Goal: Book appointment/travel/reservation

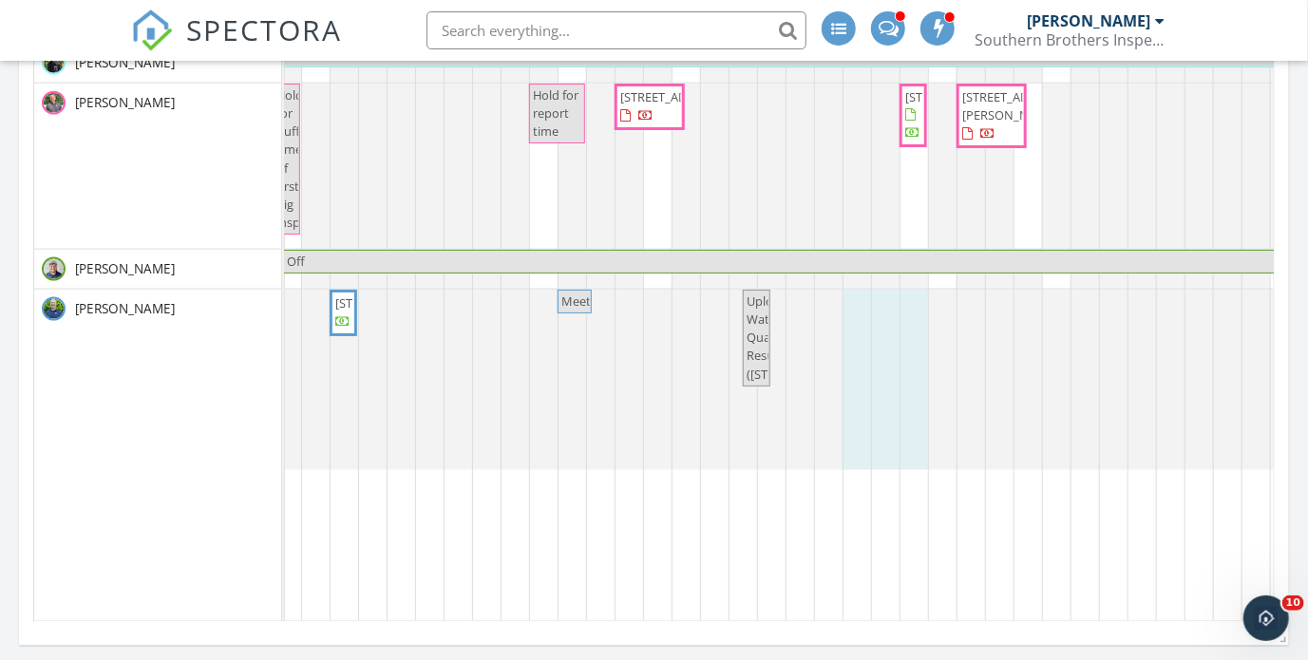
drag, startPoint x: 860, startPoint y: 394, endPoint x: 904, endPoint y: 389, distance: 45.0
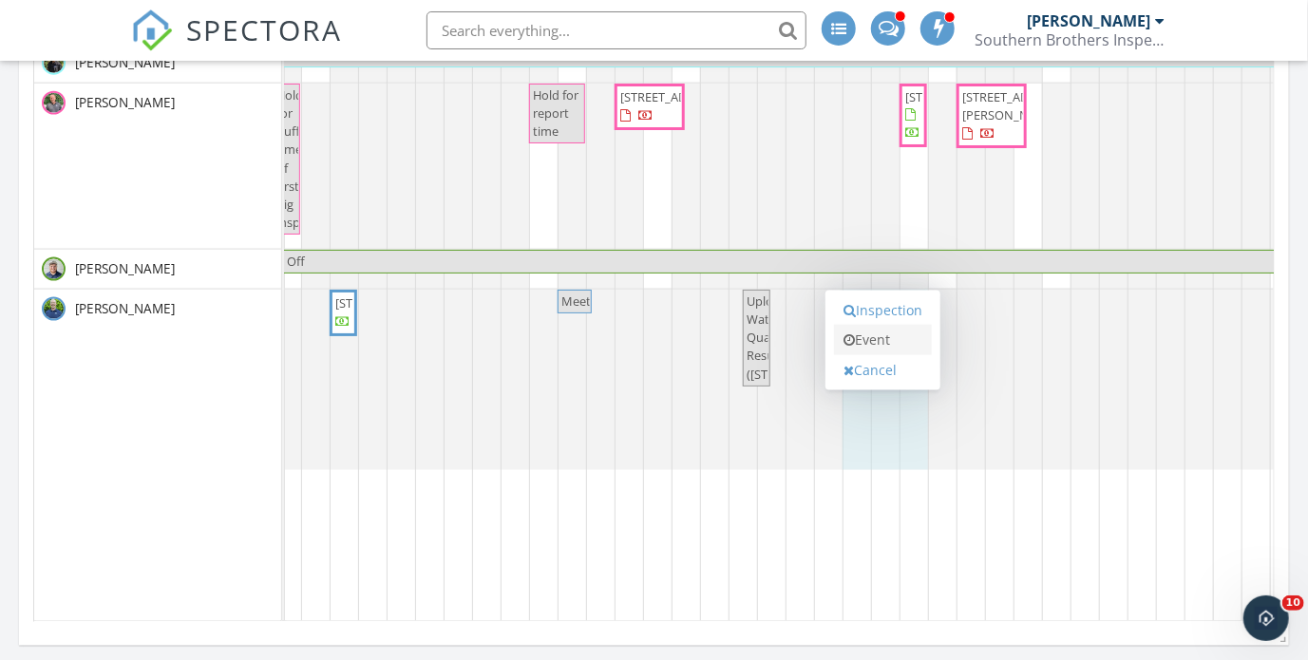
click at [876, 339] on link "Event" at bounding box center [883, 340] width 98 height 30
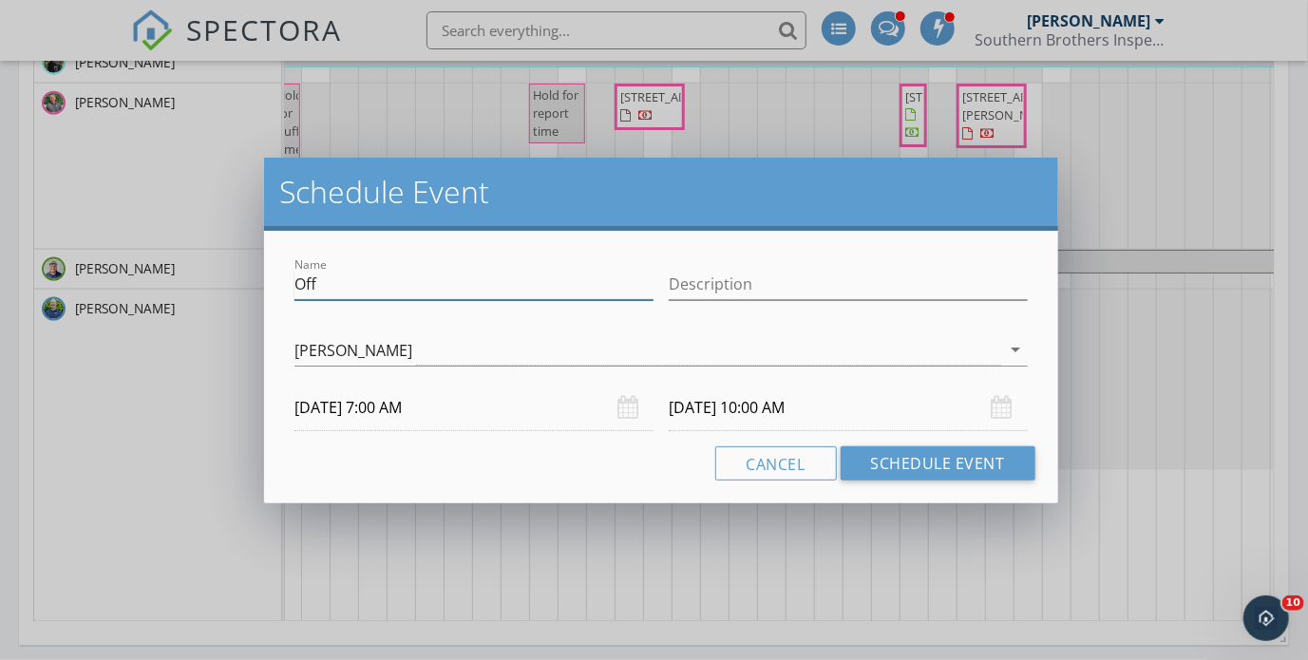
drag, startPoint x: 380, startPoint y: 292, endPoint x: 254, endPoint y: 297, distance: 126.5
click at [255, 297] on div "Schedule Event Name Off Description [PERSON_NAME] arrow_drop_down [DATE] 7:00 A…" at bounding box center [654, 330] width 1308 height 660
type input "BNI"
click at [396, 405] on input "[DATE] 7:00 AM" at bounding box center [473, 408] width 359 height 47
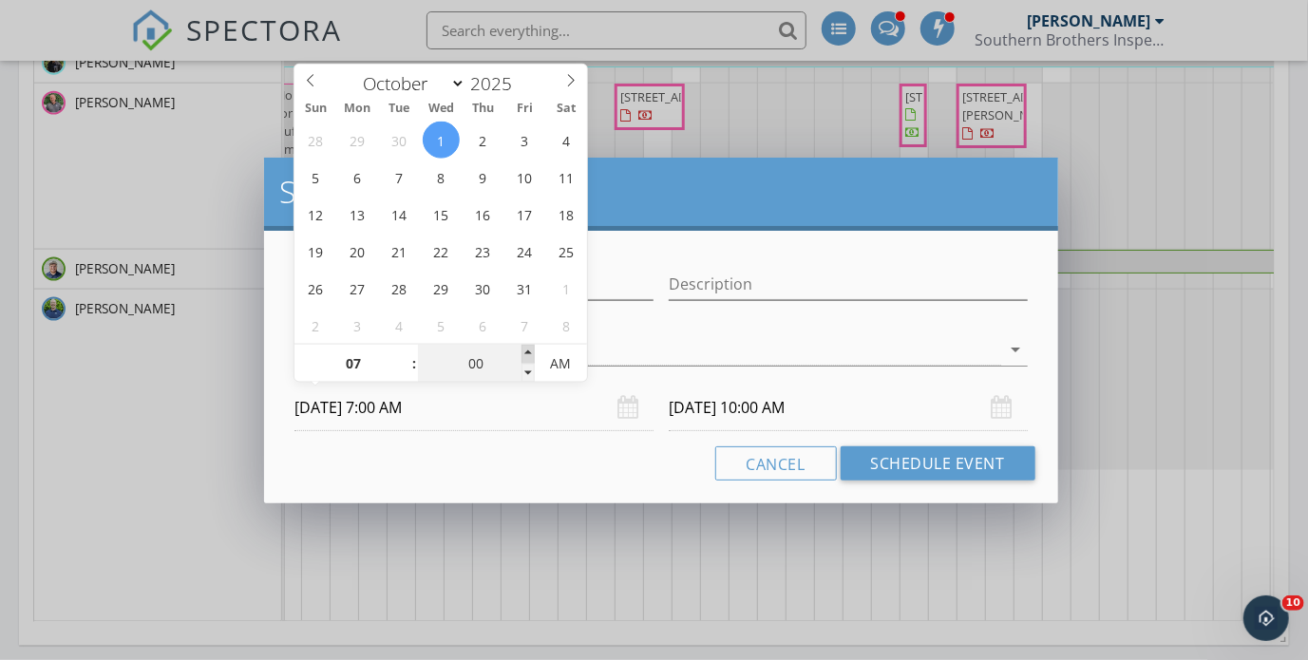
type input "05"
type input "[DATE] 7:05 AM"
type input "[DATE] 10:05 AM"
click at [527, 359] on span at bounding box center [528, 354] width 13 height 19
type input "10"
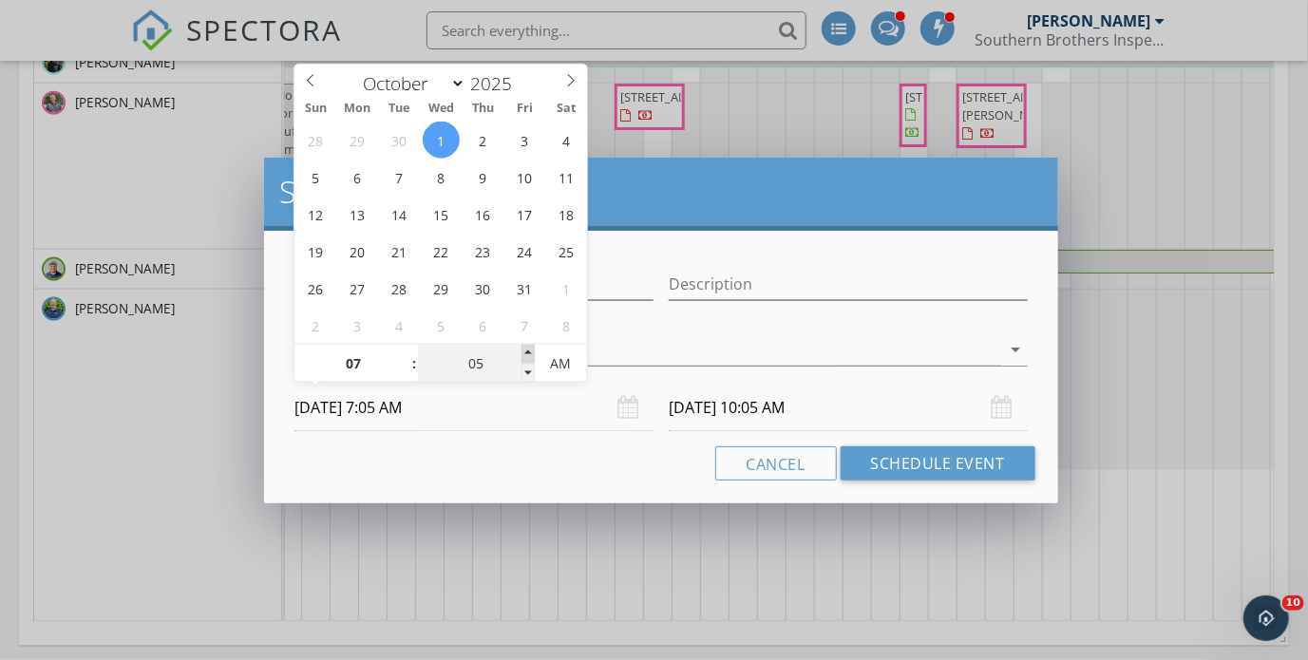
type input "[DATE] 7:10 AM"
click at [527, 359] on span at bounding box center [528, 354] width 13 height 19
type input "15"
type input "[DATE] 7:15 AM"
click at [527, 359] on span at bounding box center [528, 354] width 13 height 19
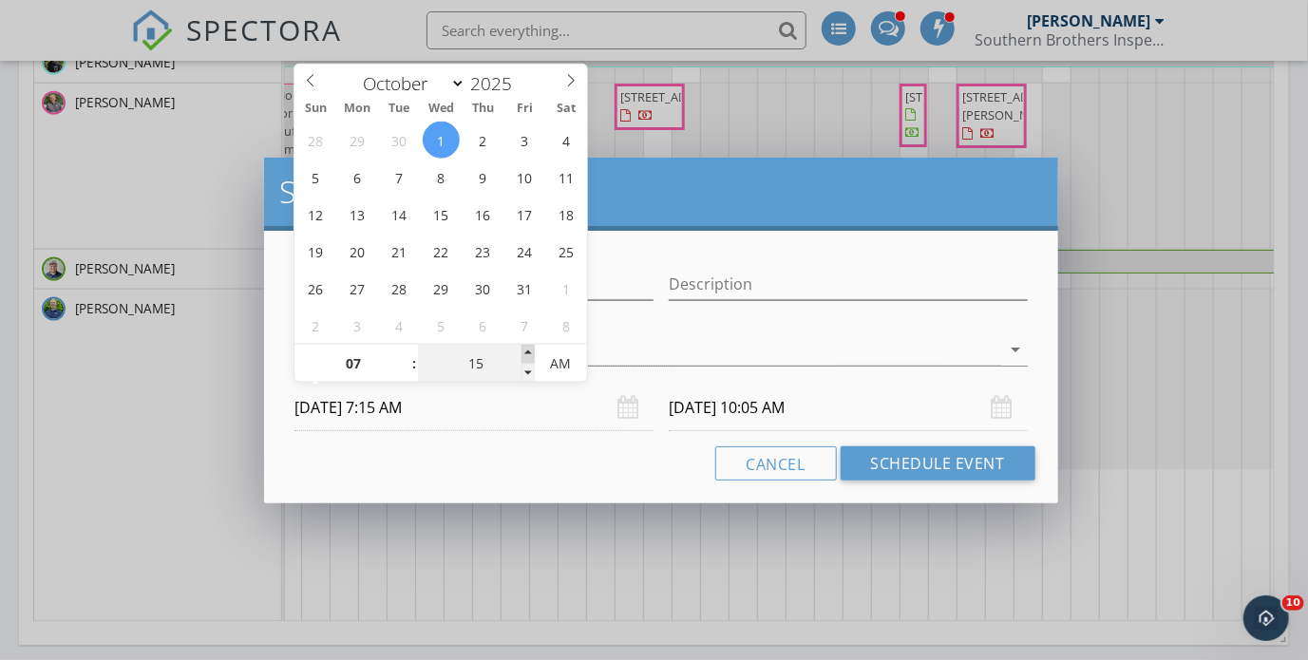
type input "20"
type input "[DATE] 7:20 AM"
click at [527, 358] on span at bounding box center [528, 354] width 13 height 19
type input "25"
type input "[DATE] 7:25 AM"
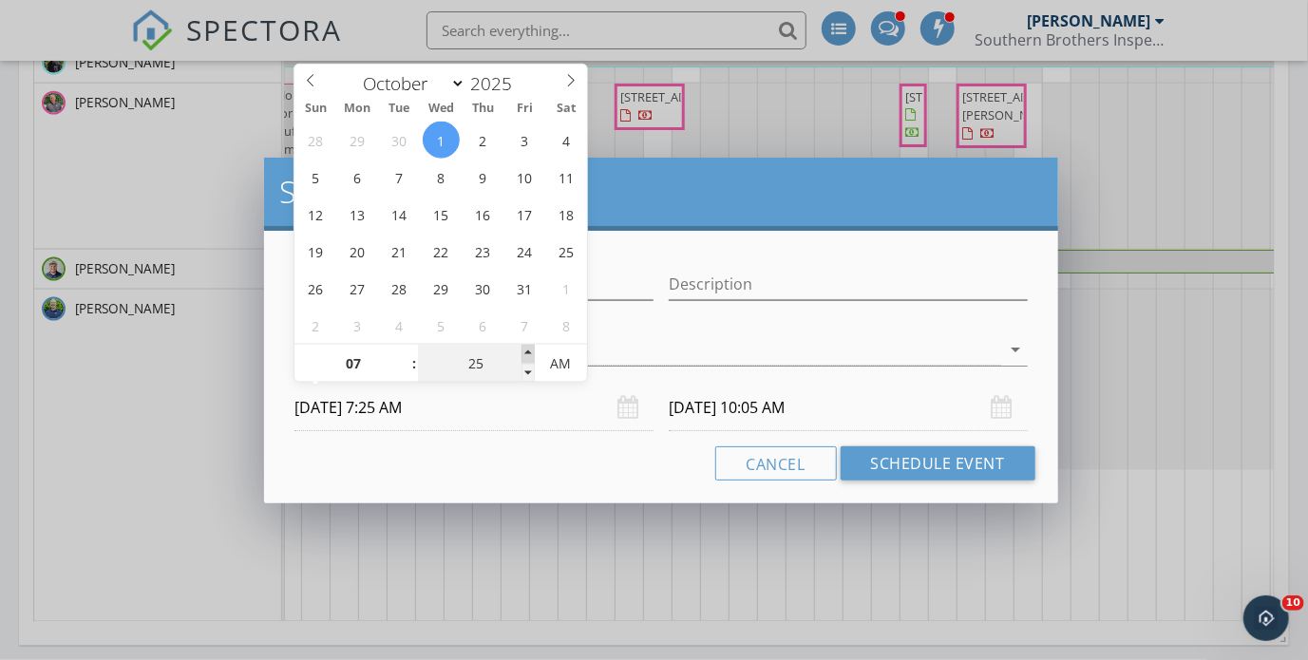
click at [527, 358] on span at bounding box center [528, 354] width 13 height 19
type input "25"
type input "[DATE] 10:25 AM"
type input "30"
type input "[DATE] 7:30 AM"
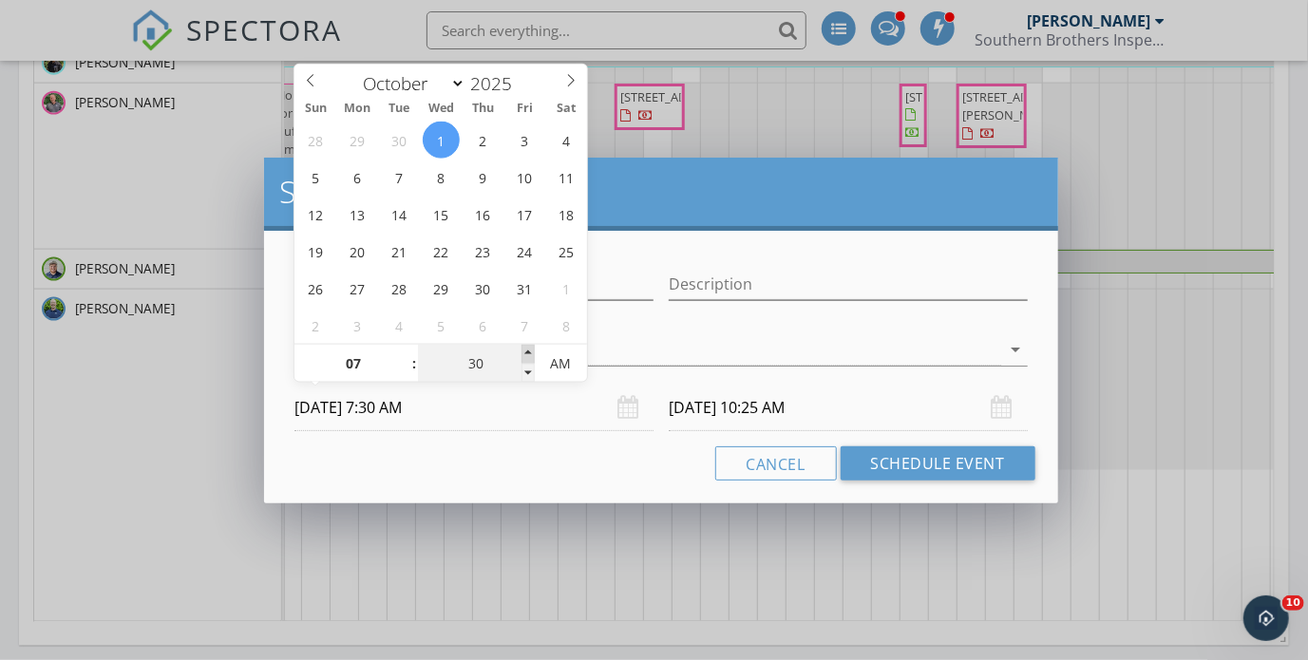
click at [527, 358] on span at bounding box center [528, 354] width 13 height 19
type input "30"
type input "[DATE] 10:30 AM"
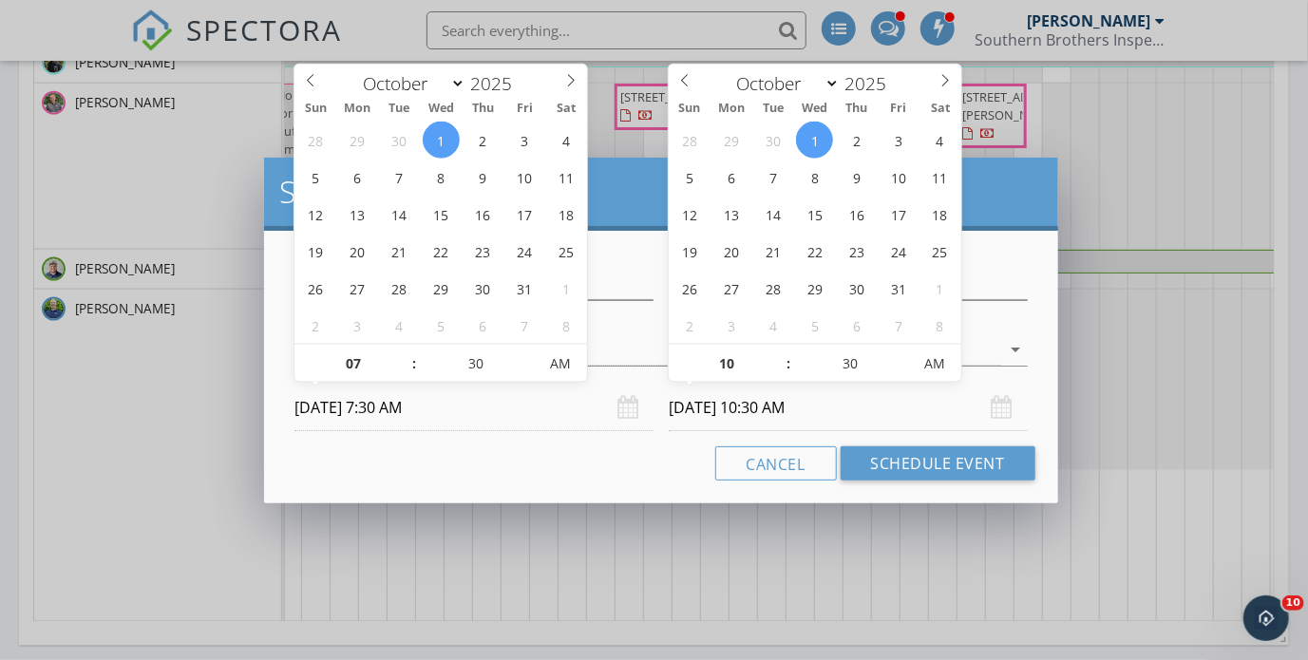
click at [789, 407] on input "[DATE] 10:30 AM" at bounding box center [848, 408] width 359 height 47
type input "25"
type input "[DATE] 10:25 AM"
click at [906, 376] on span at bounding box center [901, 373] width 13 height 19
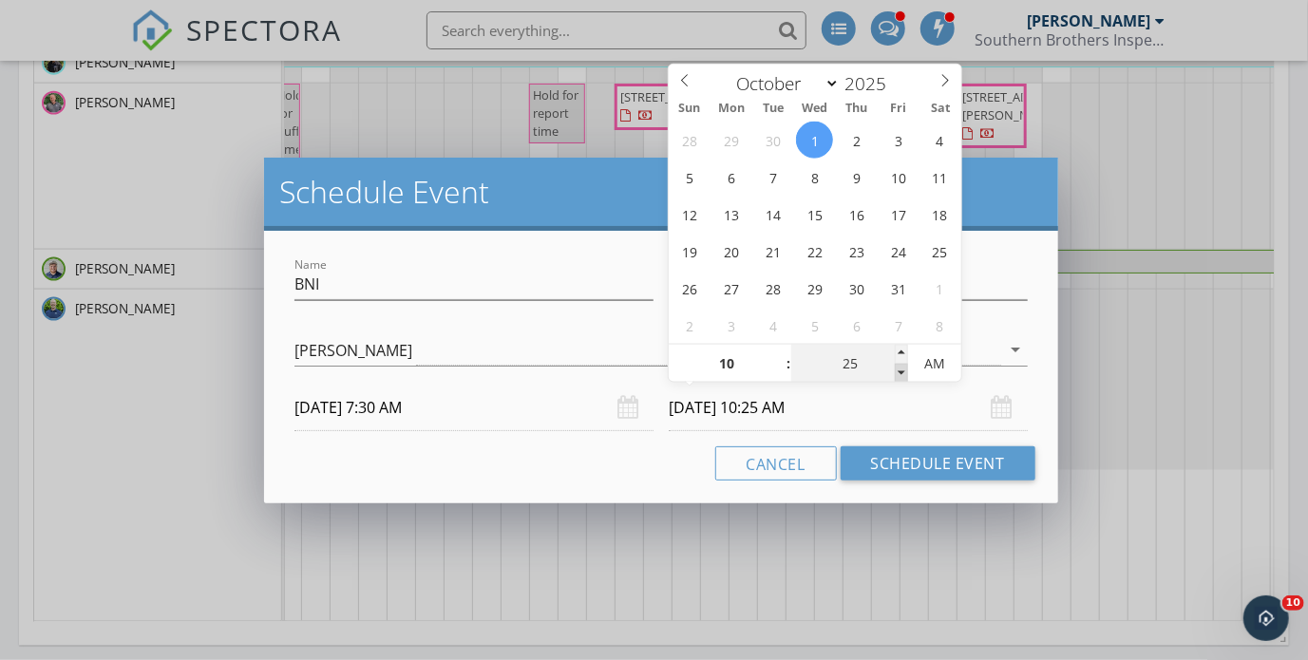
type input "20"
type input "[DATE] 10:20 AM"
click at [906, 376] on span at bounding box center [901, 373] width 13 height 19
type input "15"
type input "[DATE] 10:15 AM"
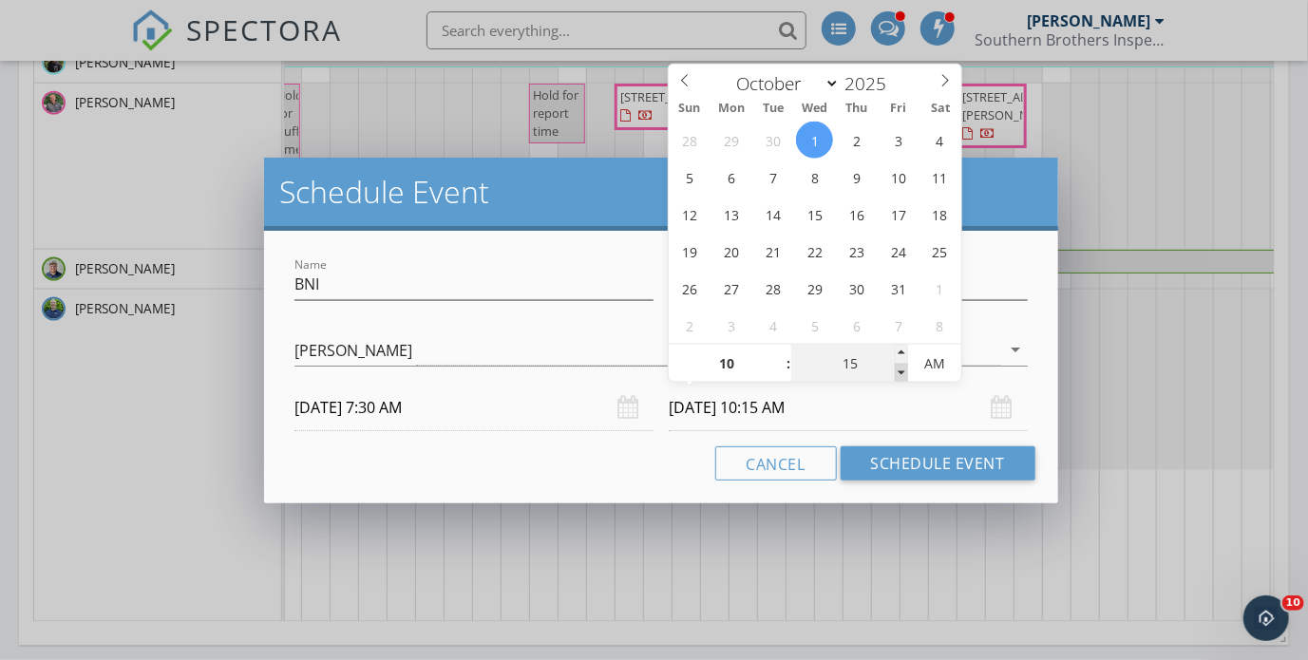
click at [906, 376] on span at bounding box center [901, 373] width 13 height 19
type input "10"
type input "[DATE] 10:10 AM"
click at [906, 376] on span at bounding box center [901, 373] width 13 height 19
type input "05"
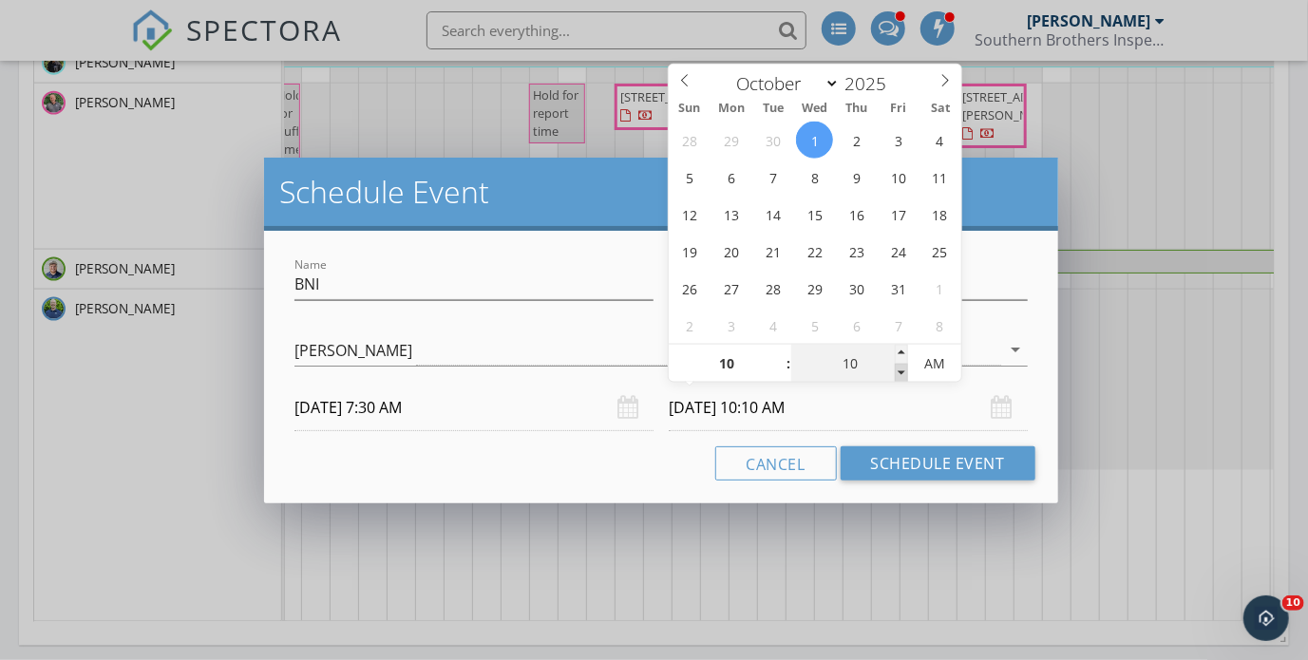
type input "[DATE] 10:05 AM"
click at [906, 376] on span at bounding box center [901, 373] width 13 height 19
type input "00"
type input "[DATE] 10:00 AM"
click at [906, 376] on span at bounding box center [901, 373] width 13 height 19
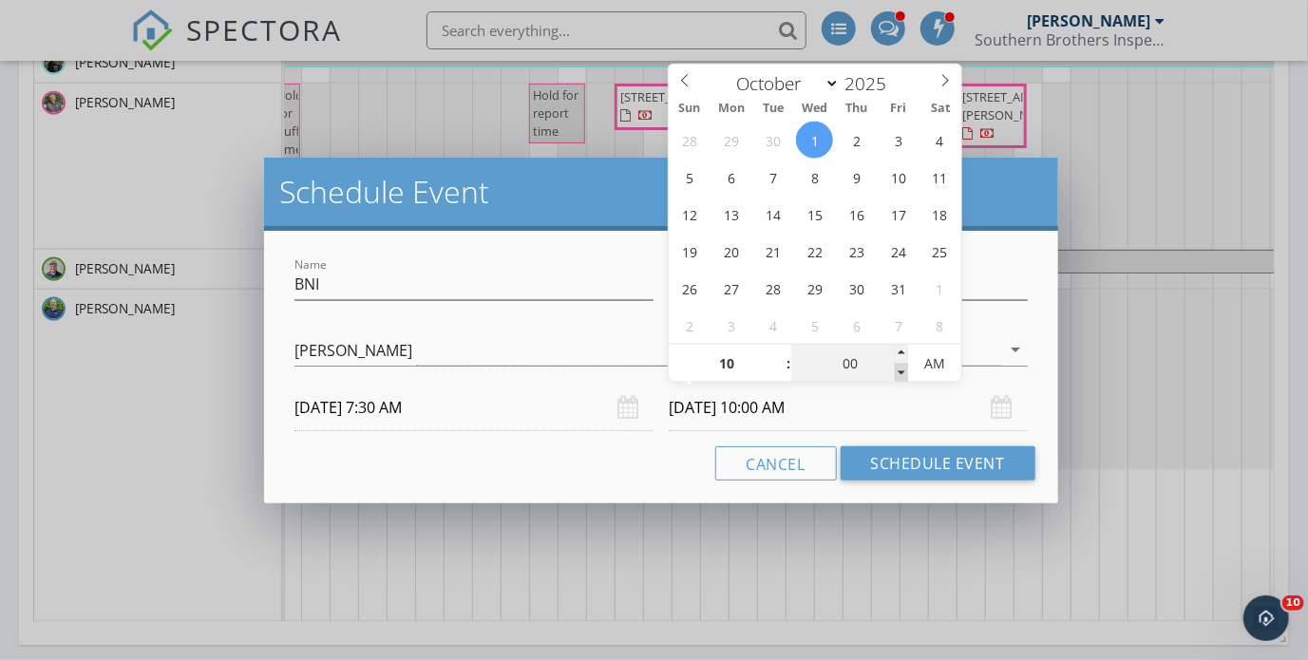
type input "09"
type input "55"
type input "[DATE] 9:55 AM"
click at [906, 376] on span at bounding box center [901, 373] width 13 height 19
type input "50"
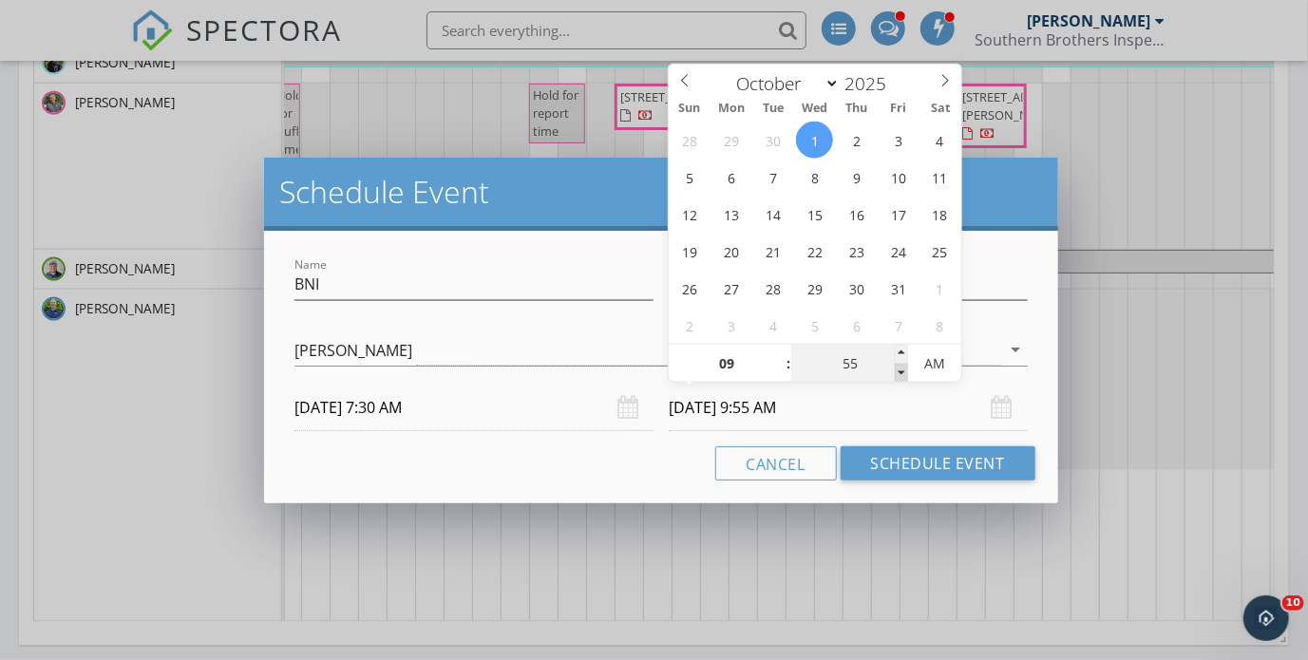
type input "[DATE] 9:50 AM"
click at [906, 376] on span at bounding box center [901, 373] width 13 height 19
type input "45"
type input "[DATE] 9:45 AM"
click at [906, 376] on span at bounding box center [901, 373] width 13 height 19
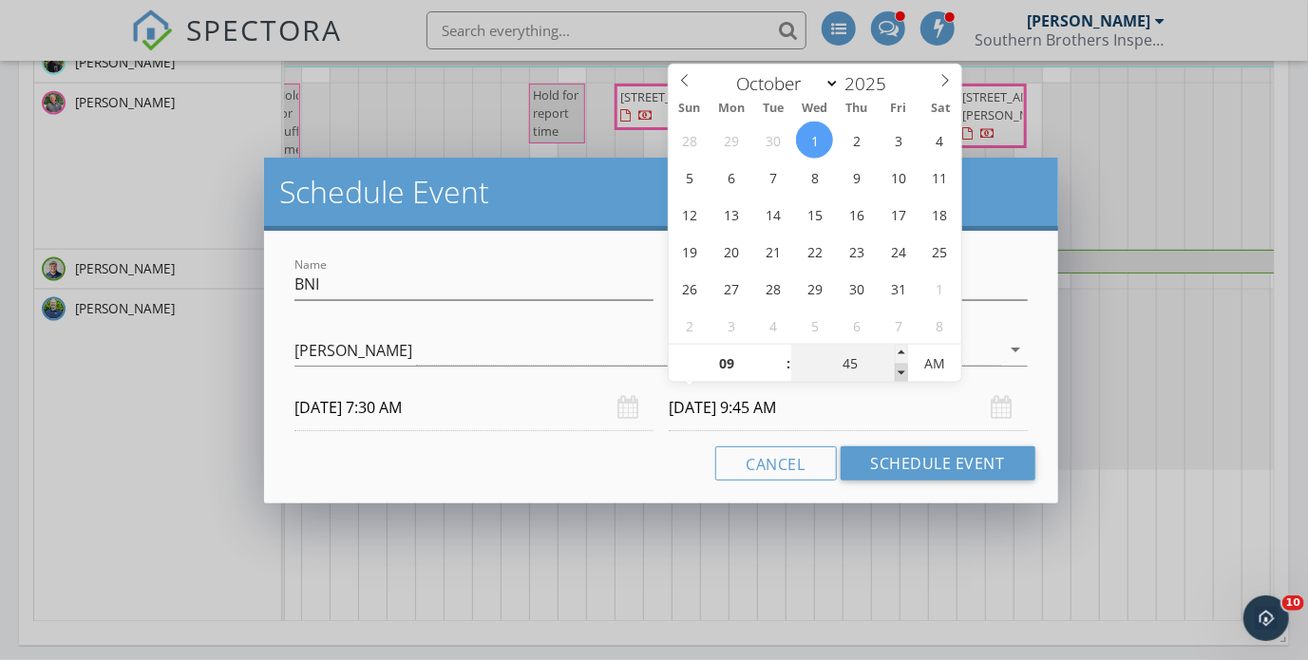
type input "40"
type input "[DATE] 9:40 AM"
click at [906, 376] on span at bounding box center [901, 373] width 13 height 19
type input "35"
type input "[DATE] 9:35 AM"
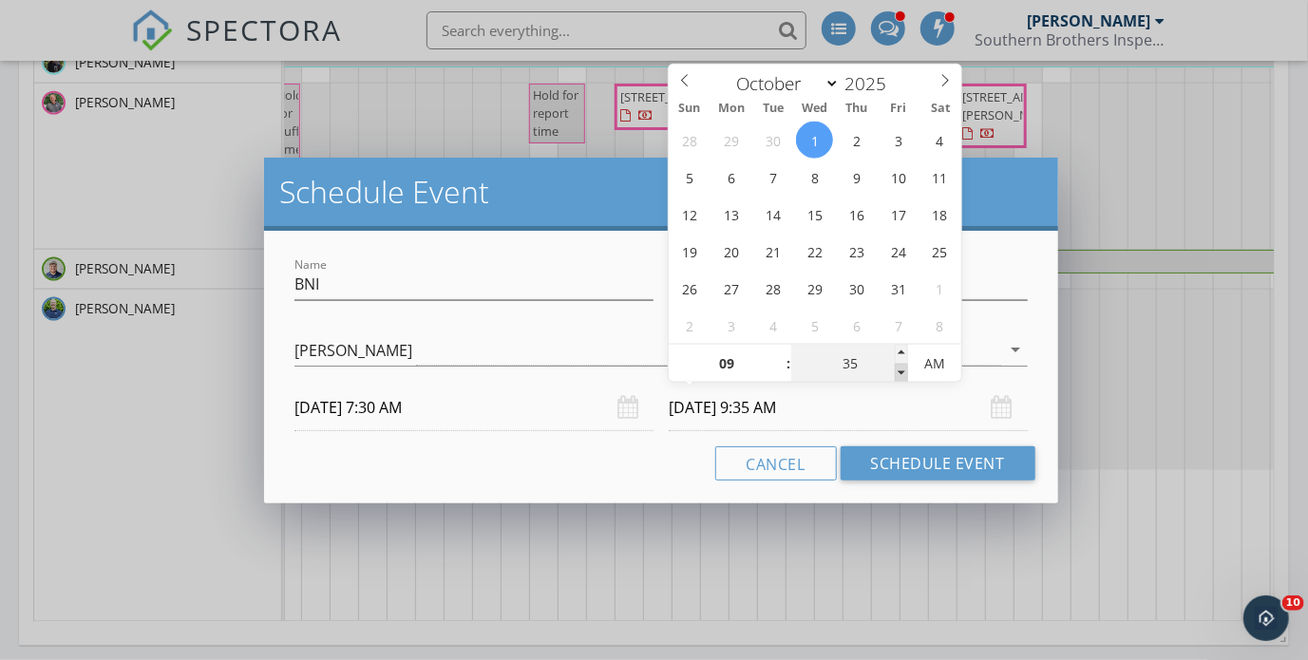
click at [906, 376] on span at bounding box center [901, 373] width 13 height 19
type input "30"
type input "[DATE] 9:30 AM"
click at [906, 376] on span at bounding box center [901, 373] width 13 height 19
type input "25"
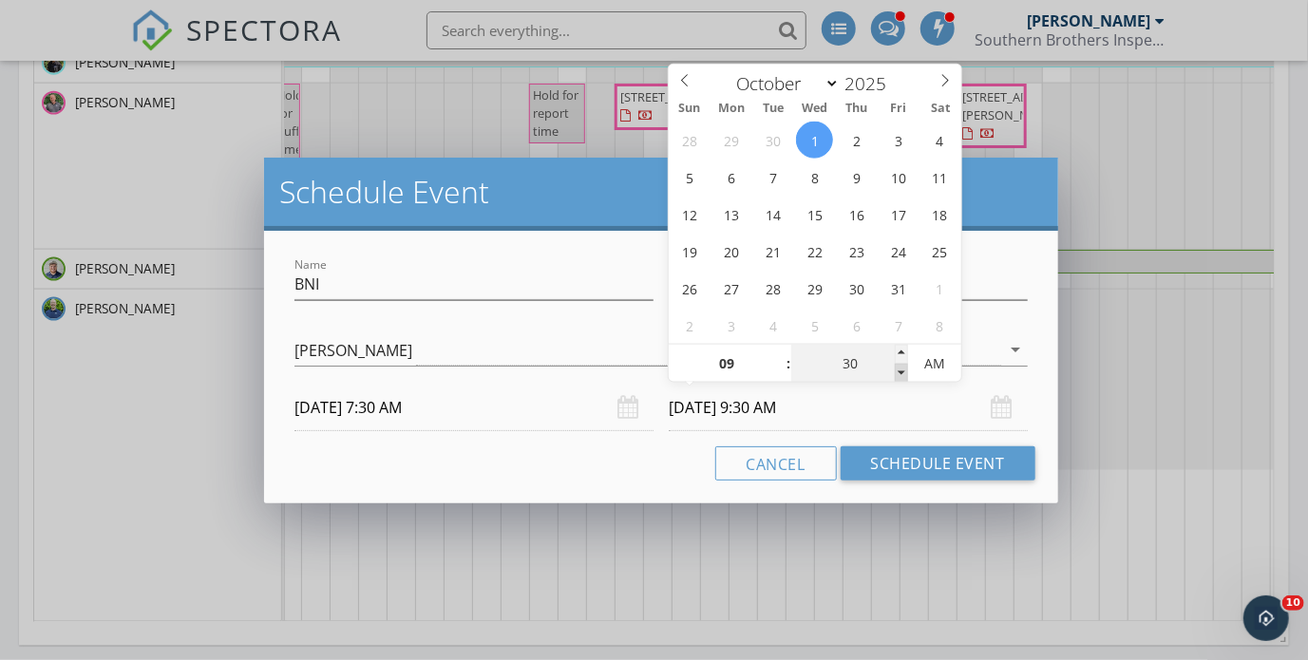
type input "[DATE] 9:25 AM"
click at [906, 376] on span at bounding box center [901, 373] width 13 height 19
type input "30"
type input "[DATE] 9:30 AM"
click at [903, 353] on span at bounding box center [901, 354] width 13 height 19
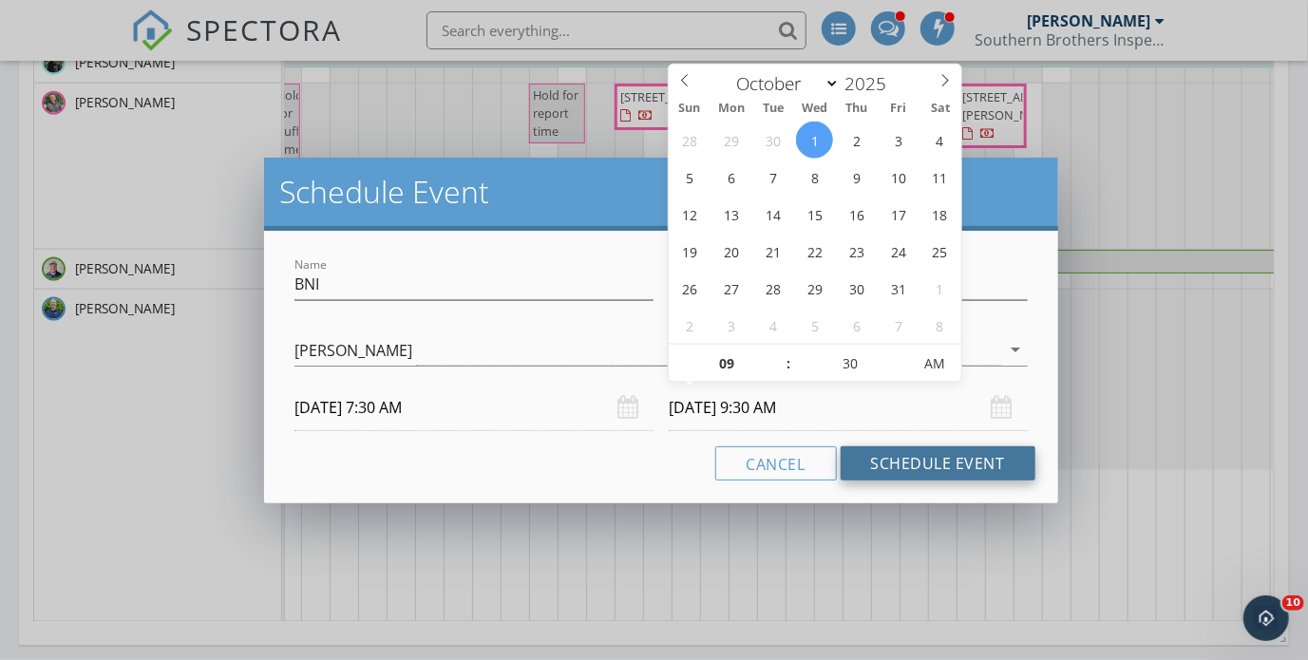
click at [924, 457] on button "Schedule Event" at bounding box center [938, 463] width 195 height 34
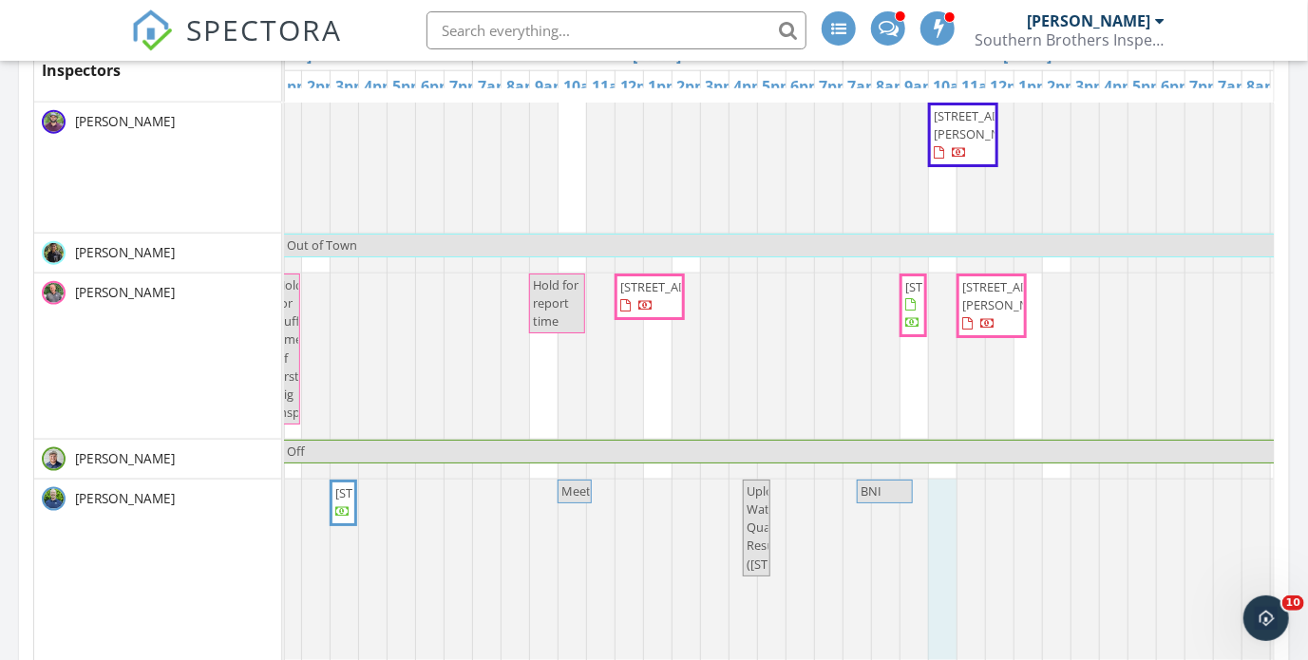
drag, startPoint x: 930, startPoint y: 488, endPoint x: 946, endPoint y: 488, distance: 16.1
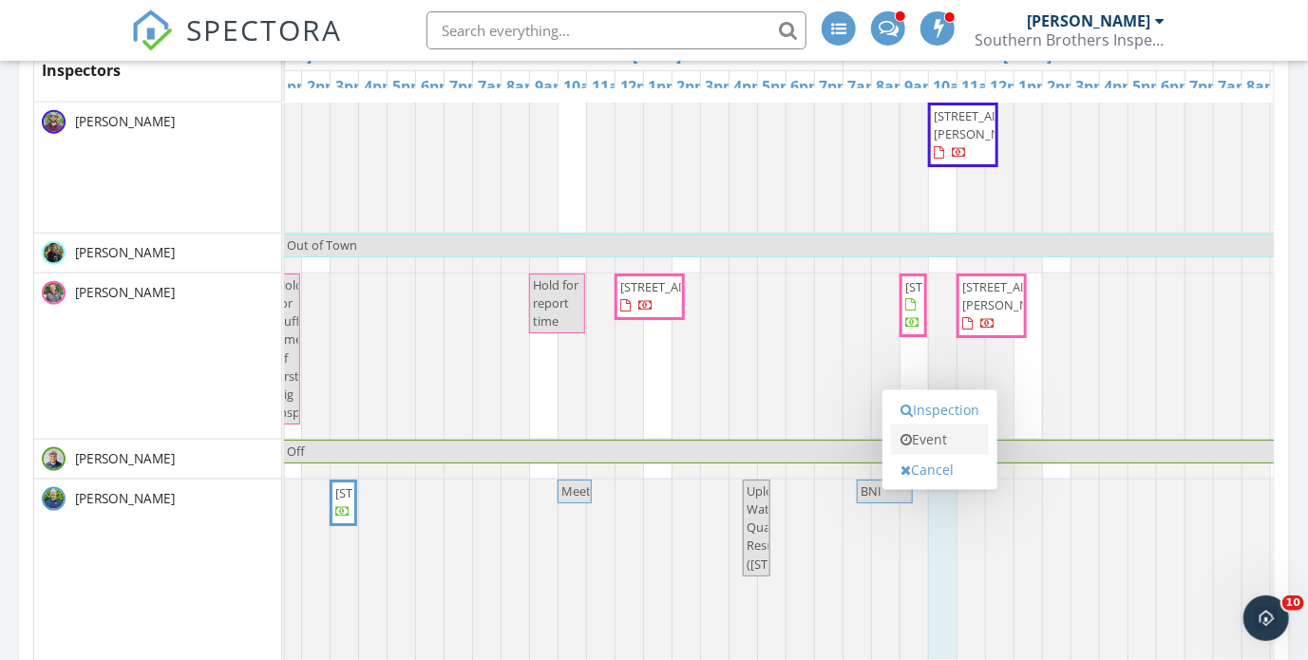
click at [937, 433] on link "Event" at bounding box center [940, 440] width 98 height 30
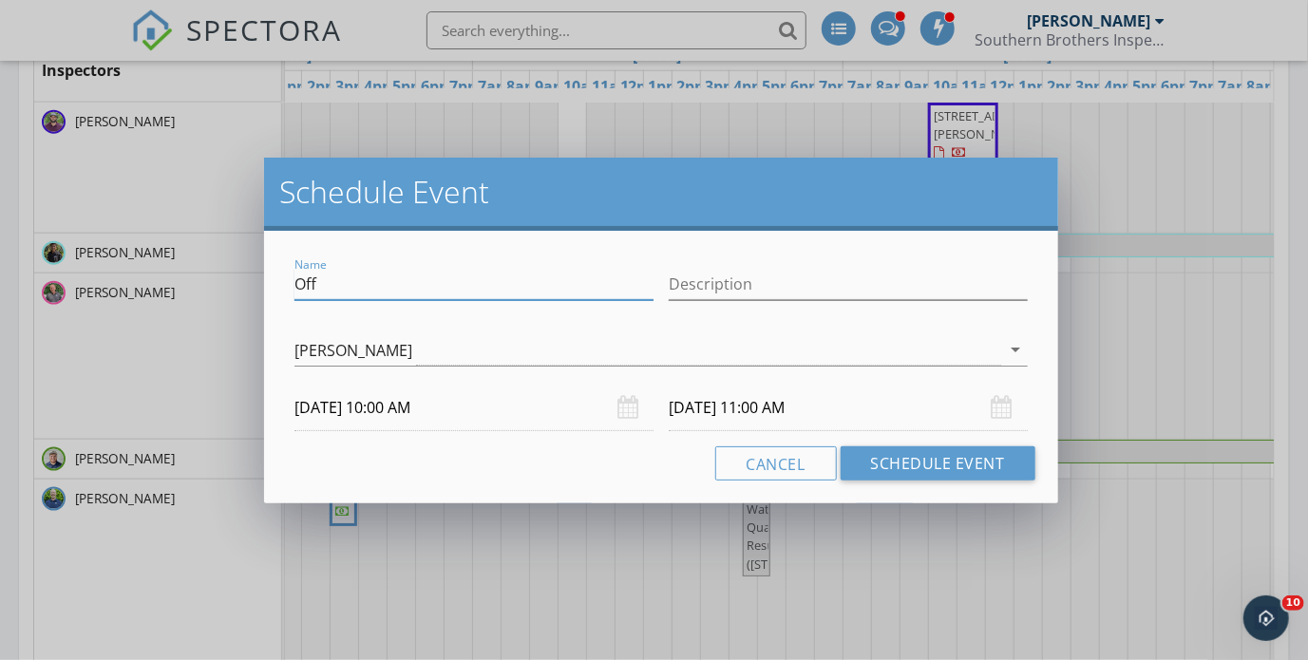
drag, startPoint x: 408, startPoint y: 284, endPoint x: 243, endPoint y: 286, distance: 164.4
click at [247, 285] on div "Schedule Event Name Off Description [PERSON_NAME] arrow_drop_down [DATE] 10:00 …" at bounding box center [654, 330] width 1308 height 660
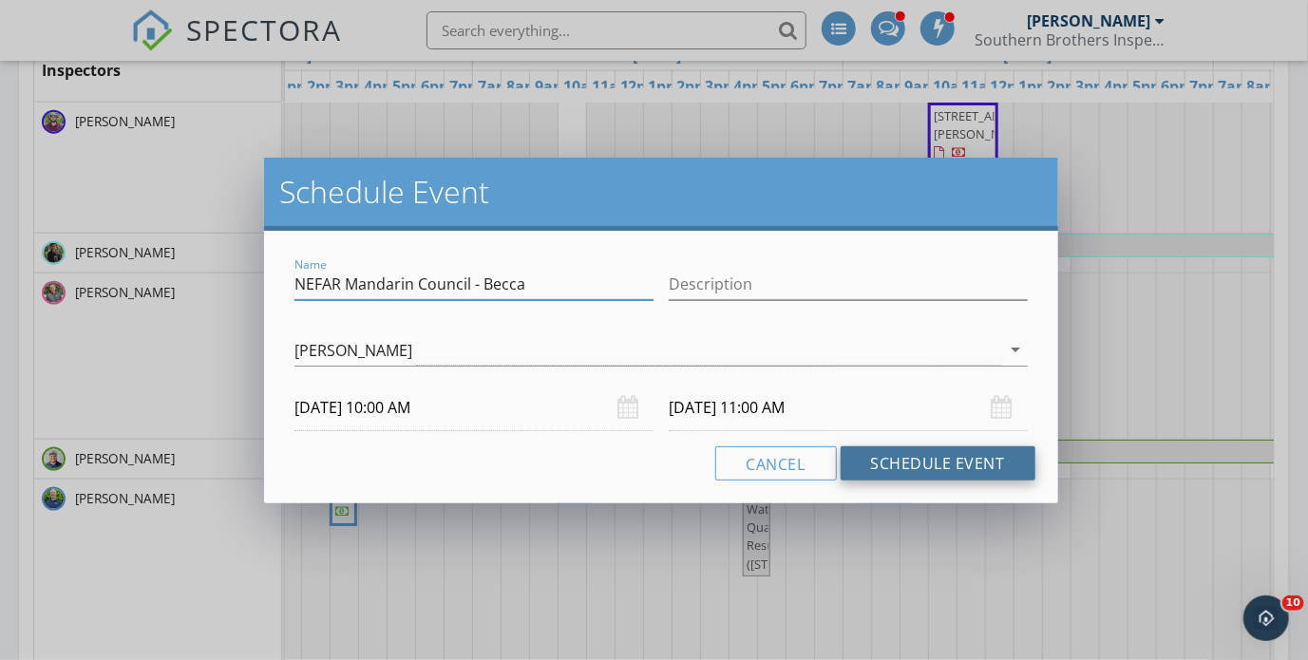
type input "NEFAR Mandarin Council - Becca"
click at [962, 469] on button "Schedule Event" at bounding box center [938, 463] width 195 height 34
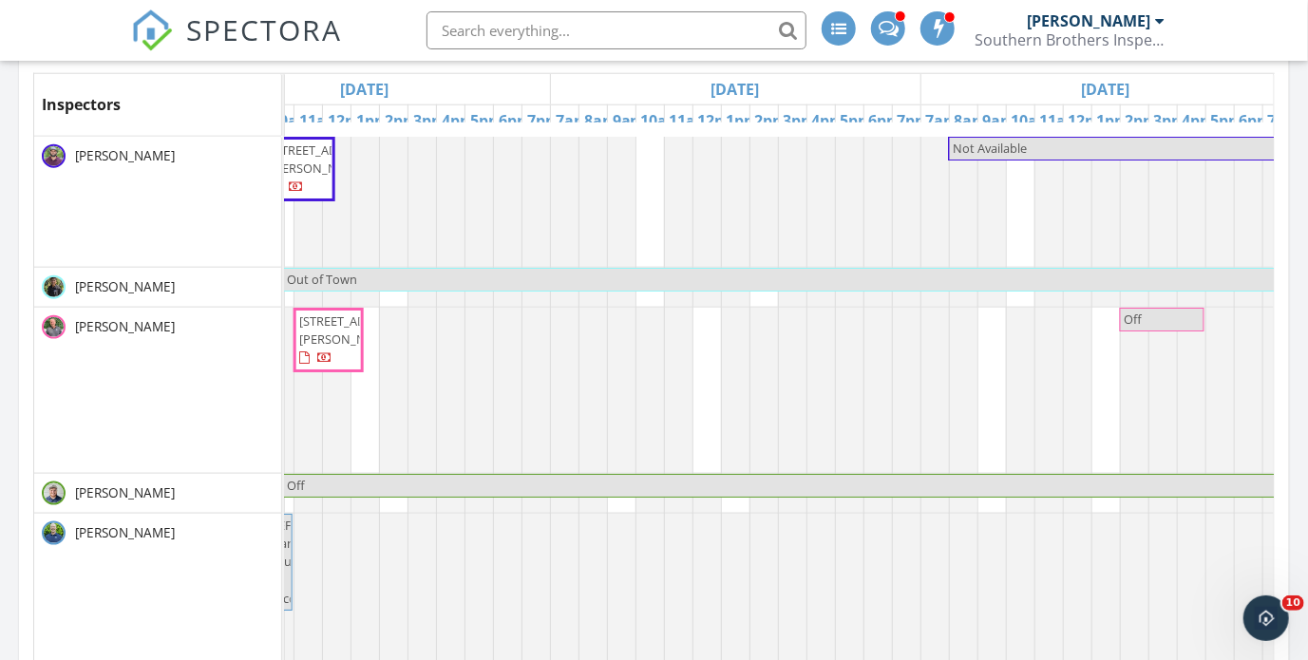
scroll to position [950, 0]
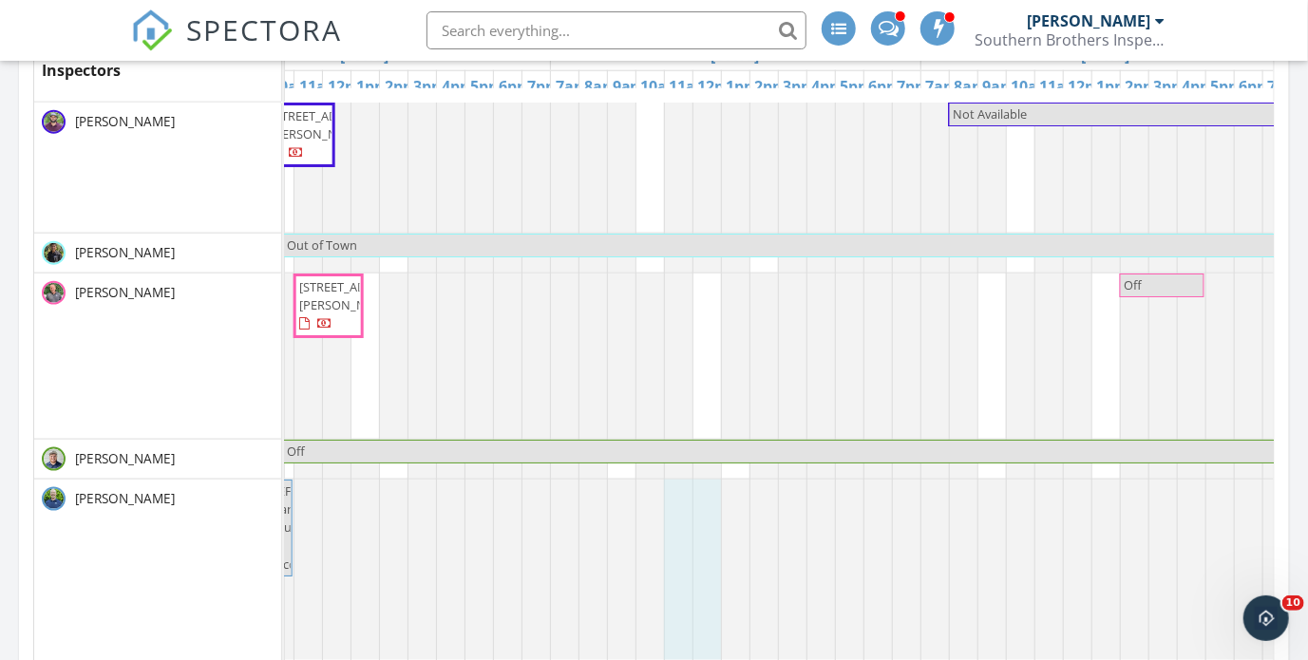
drag, startPoint x: 684, startPoint y: 533, endPoint x: 716, endPoint y: 531, distance: 32.4
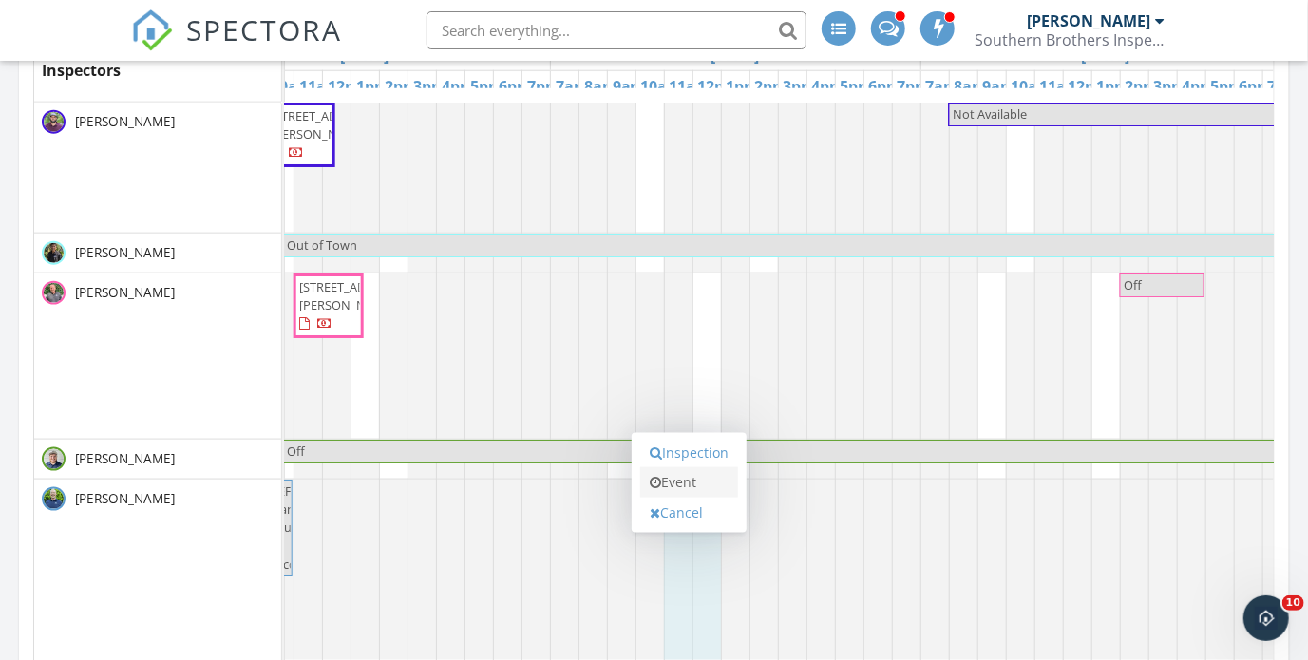
click at [686, 482] on link "Event" at bounding box center [689, 482] width 98 height 30
select select "9"
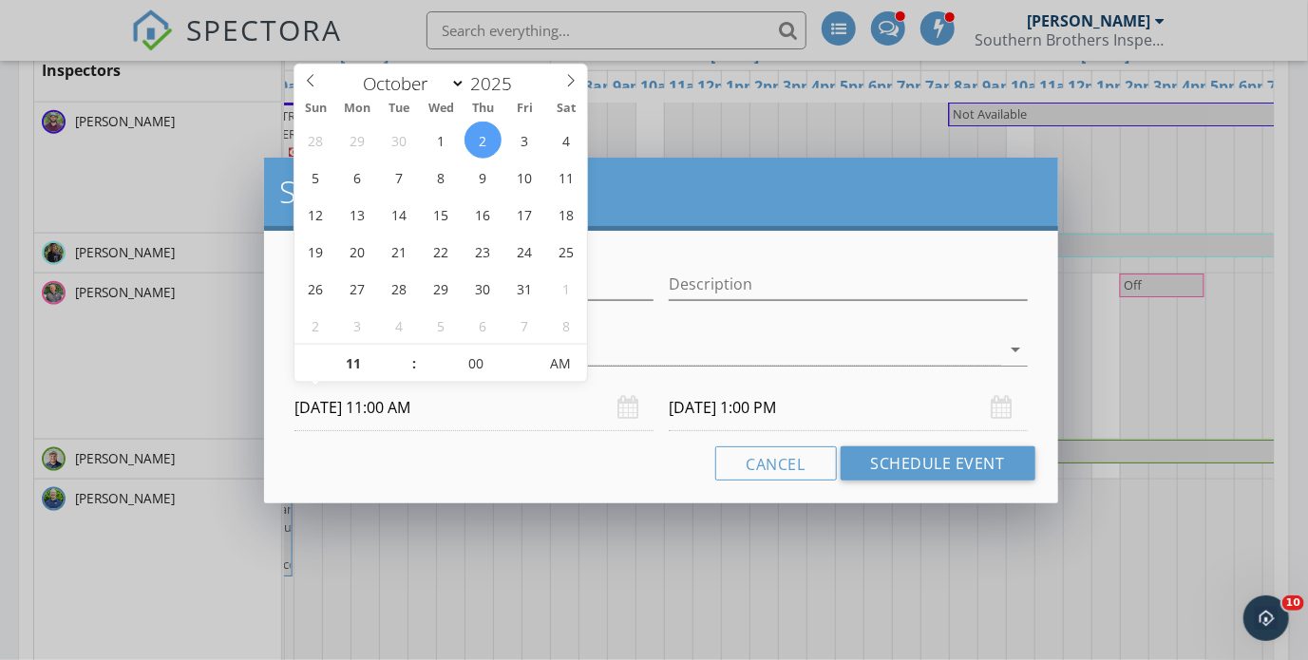
click at [411, 402] on input "[DATE] 11:00 AM" at bounding box center [473, 408] width 359 height 47
type input "05"
type input "[DATE] 11:05 AM"
click at [525, 356] on span at bounding box center [528, 354] width 13 height 19
type input "10"
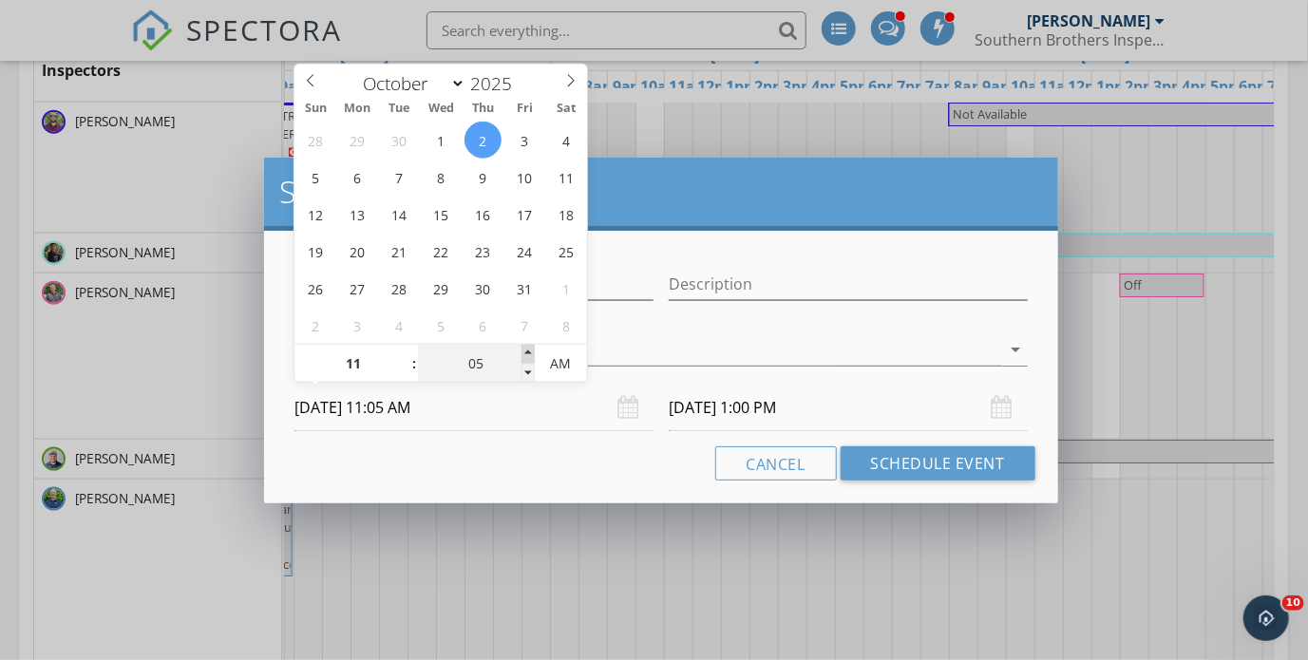
type input "[DATE] 11:10 AM"
click at [525, 356] on span at bounding box center [528, 354] width 13 height 19
type input "15"
type input "[DATE] 11:15 AM"
click at [525, 356] on span at bounding box center [528, 354] width 13 height 19
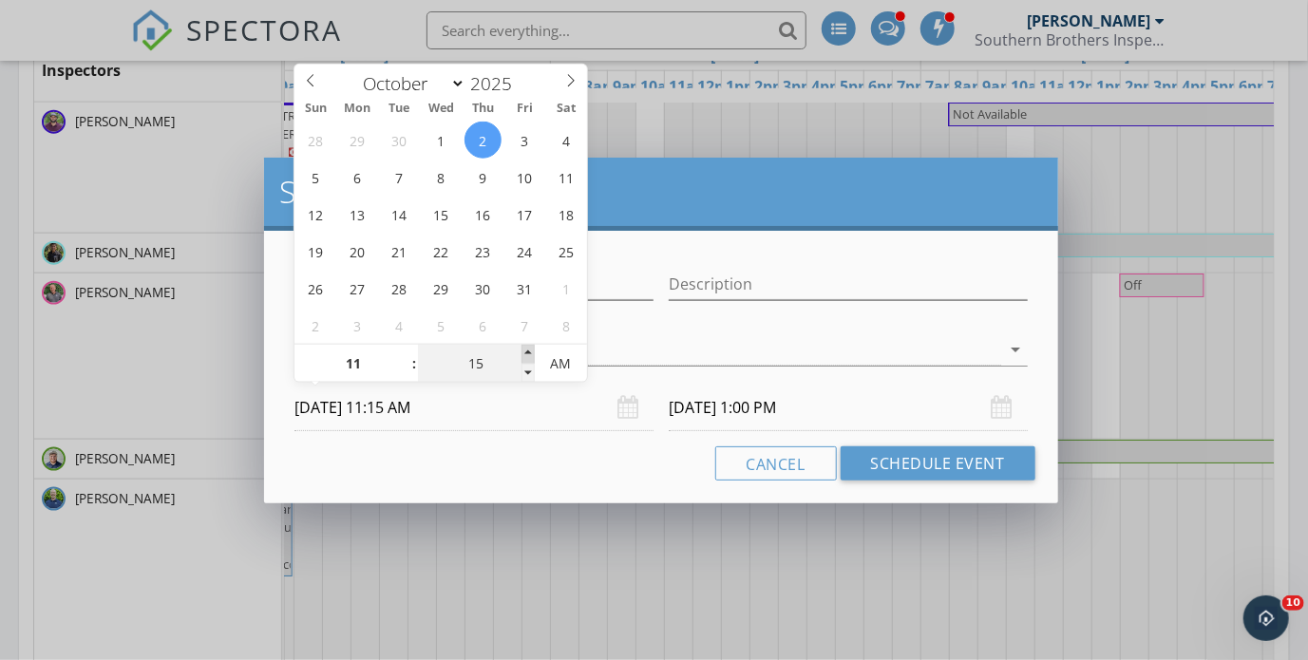
type input "20"
type input "[DATE] 11:20 AM"
click at [525, 356] on span at bounding box center [528, 354] width 13 height 19
type input "25"
type input "[DATE] 11:25 AM"
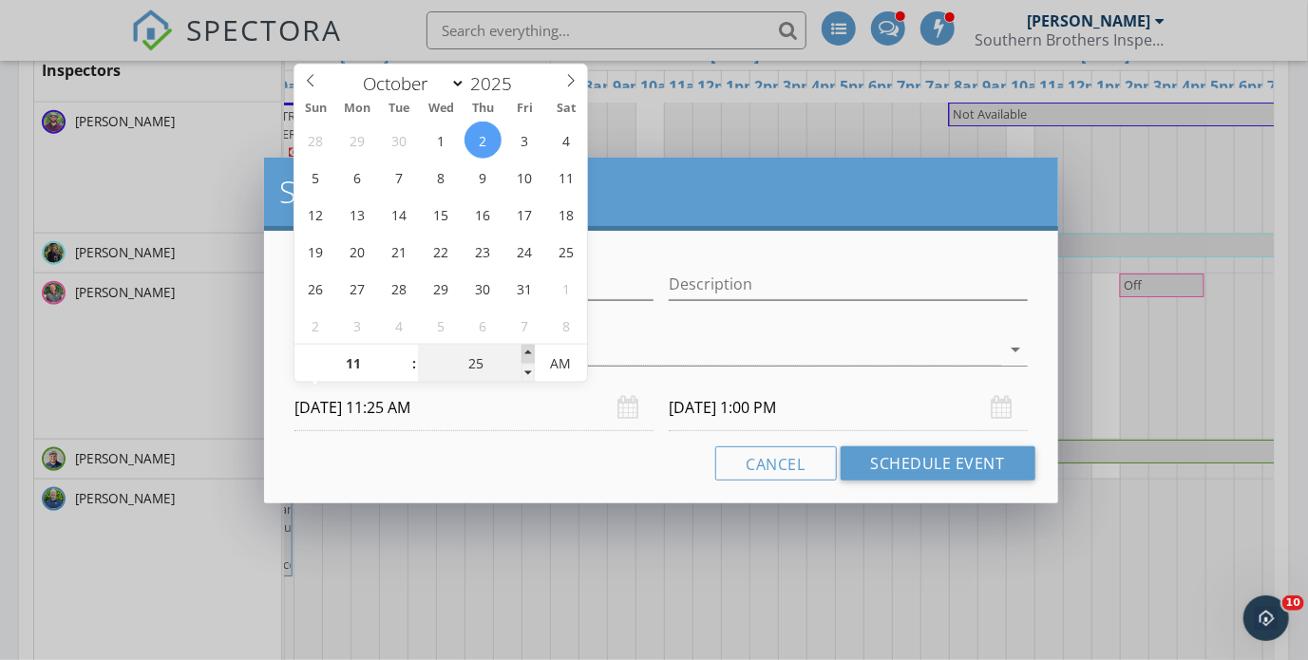
click at [525, 356] on span at bounding box center [528, 354] width 13 height 19
type input "25"
type input "[DATE] 1:25 PM"
type input "30"
type input "[DATE] 11:30 AM"
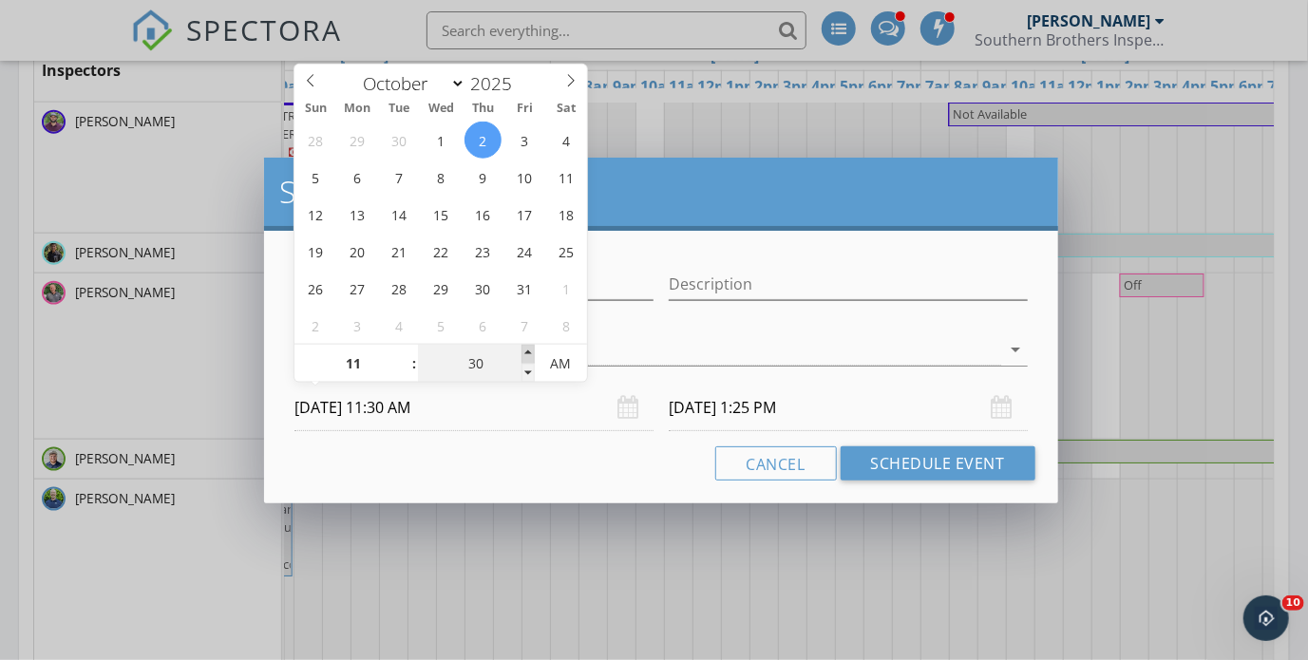
click at [525, 356] on span at bounding box center [528, 354] width 13 height 19
type input "30"
type input "[DATE] 1:30 PM"
click at [778, 412] on input "[DATE] 1:30 PM" at bounding box center [848, 408] width 359 height 47
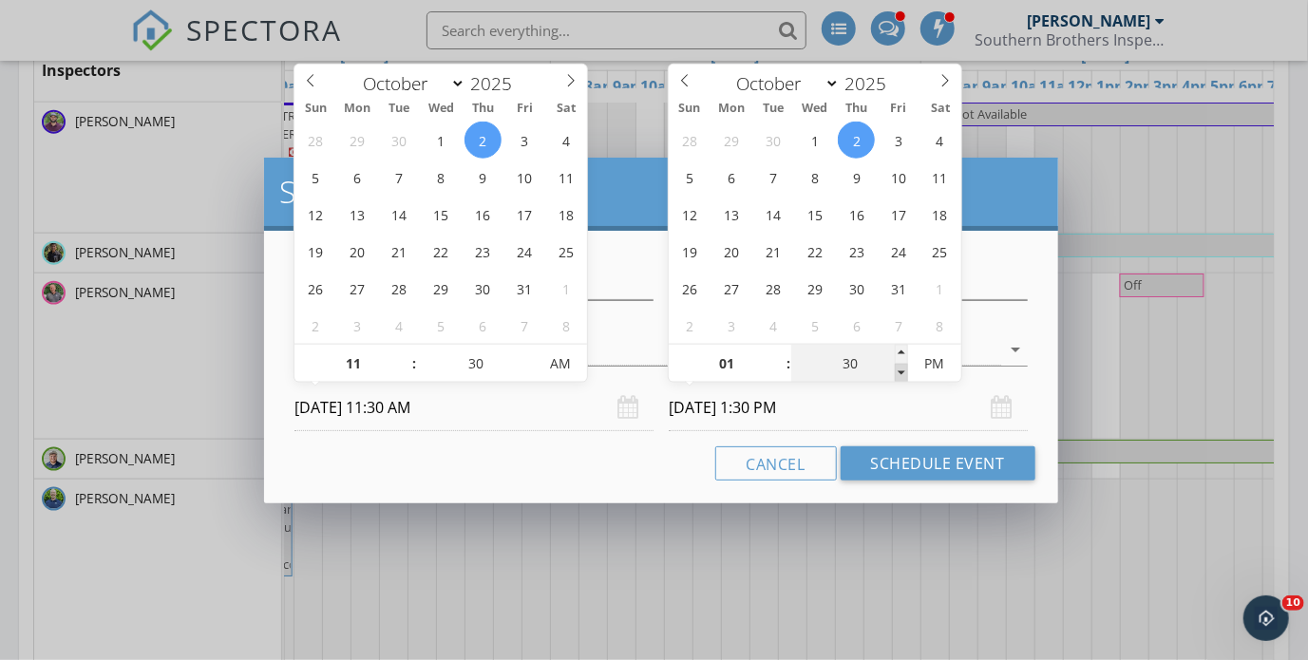
type input "25"
type input "[DATE] 1:25 PM"
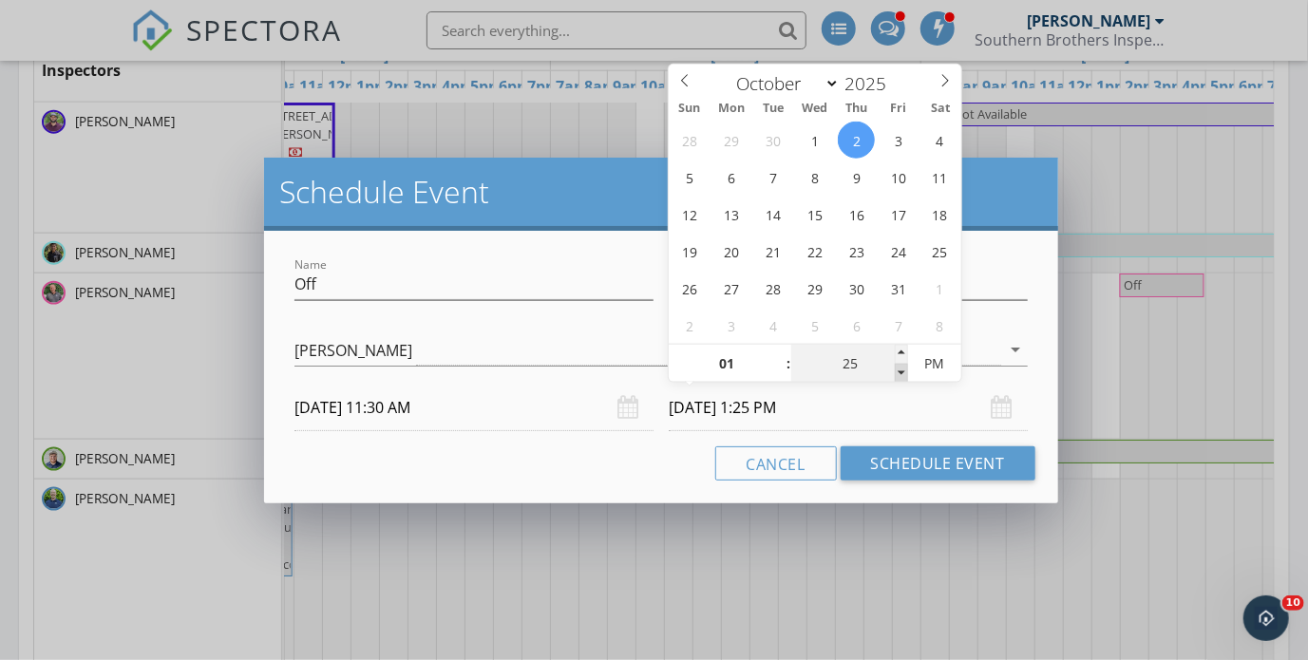
click at [896, 370] on span at bounding box center [901, 373] width 13 height 19
type input "20"
type input "[DATE] 1:20 PM"
click at [897, 370] on span at bounding box center [901, 373] width 13 height 19
type input "15"
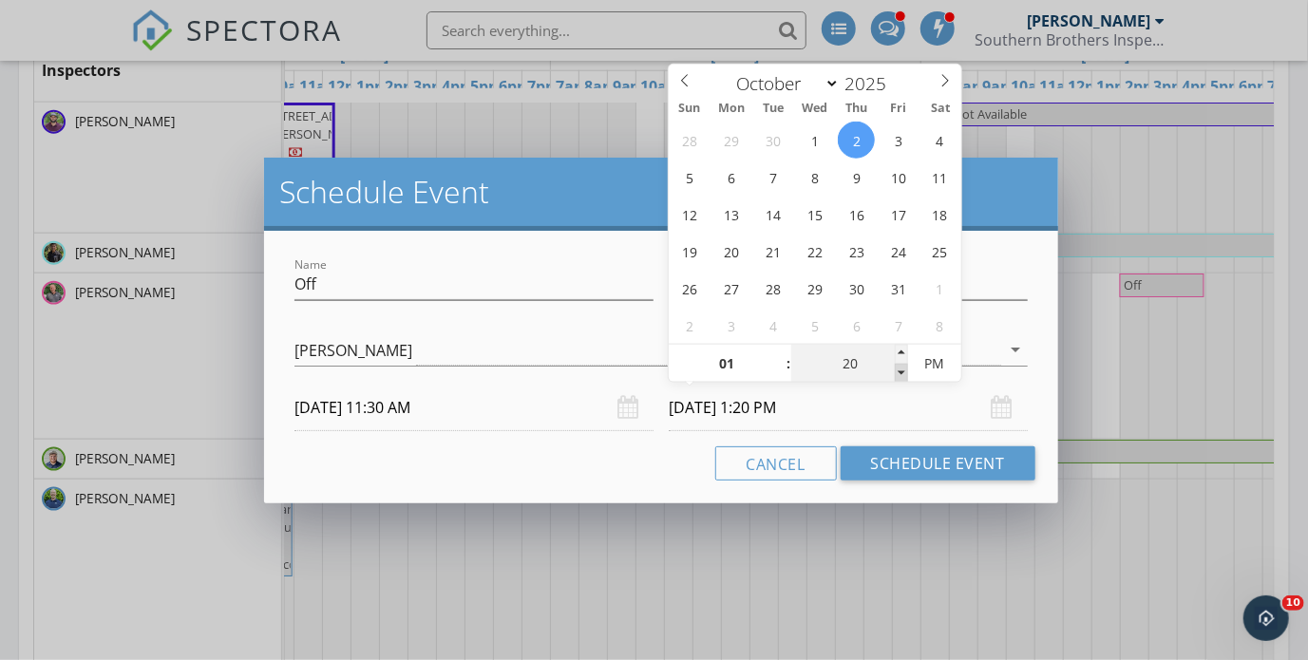
type input "[DATE] 1:15 PM"
click at [897, 370] on span at bounding box center [901, 373] width 13 height 19
type input "10"
type input "[DATE] 1:10 PM"
click at [897, 370] on span at bounding box center [901, 373] width 13 height 19
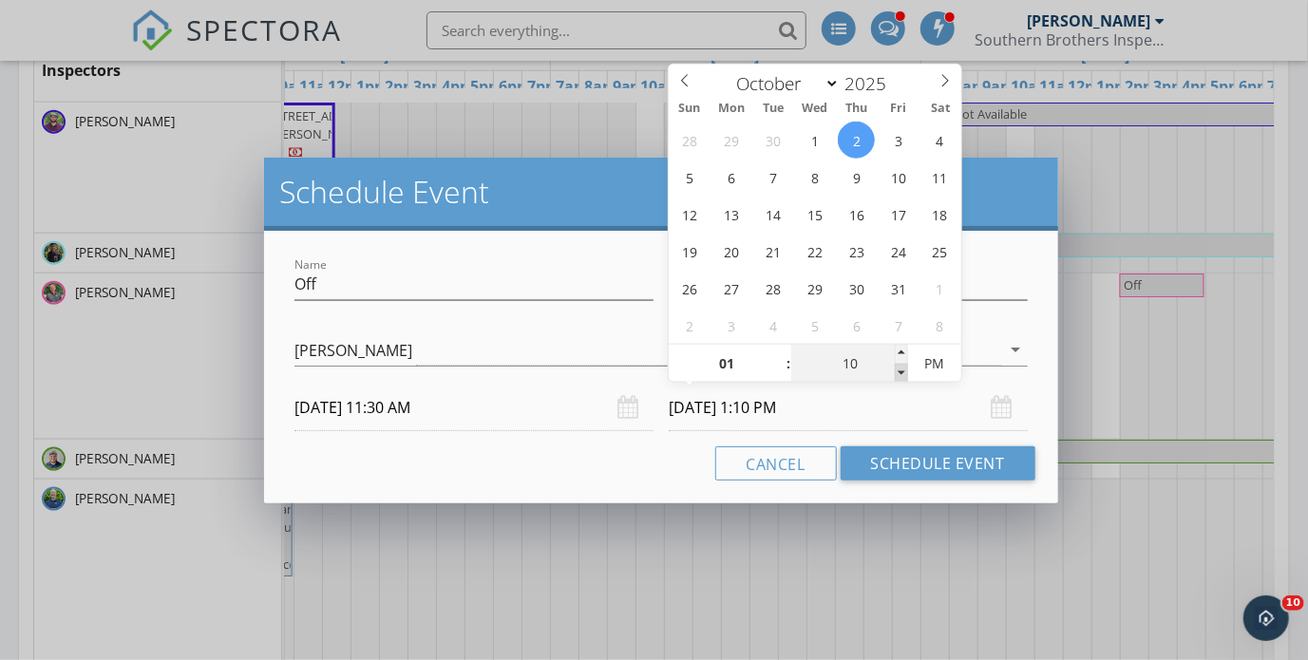
type input "05"
type input "[DATE] 1:05 PM"
click at [897, 370] on span at bounding box center [901, 373] width 13 height 19
type input "00"
type input "[DATE] 1:00 PM"
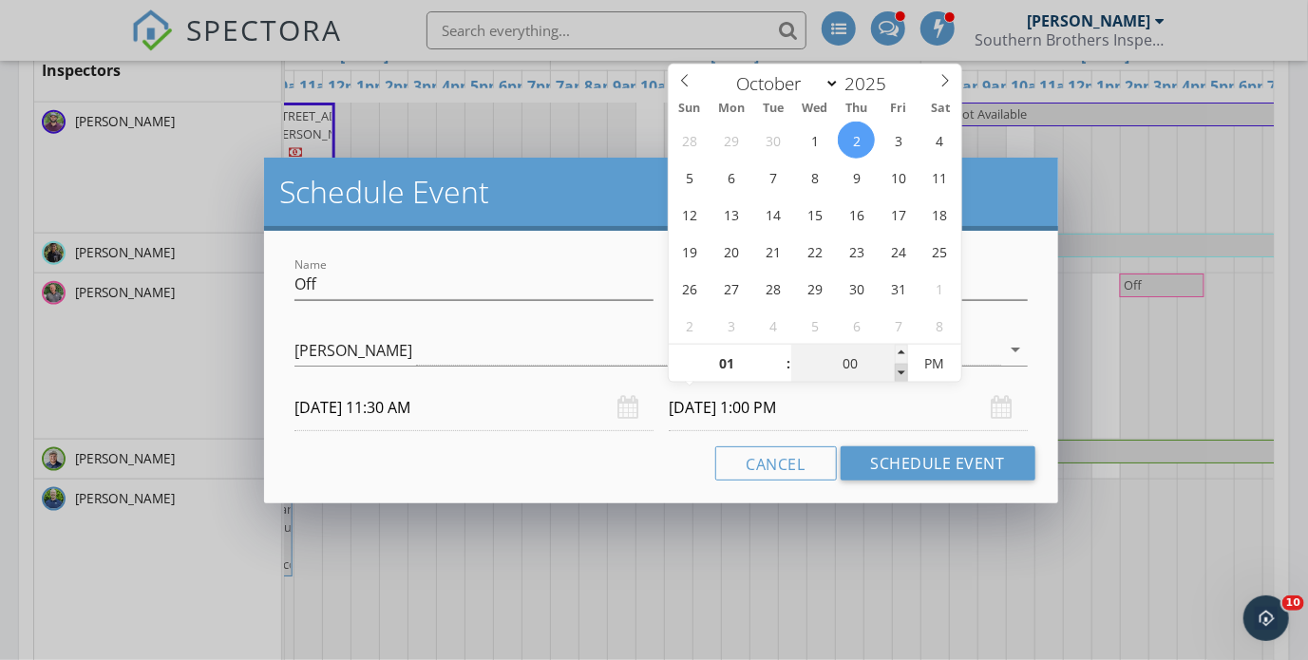
click at [897, 370] on span at bounding box center [901, 373] width 13 height 19
click at [473, 288] on input "Off" at bounding box center [473, 284] width 359 height 31
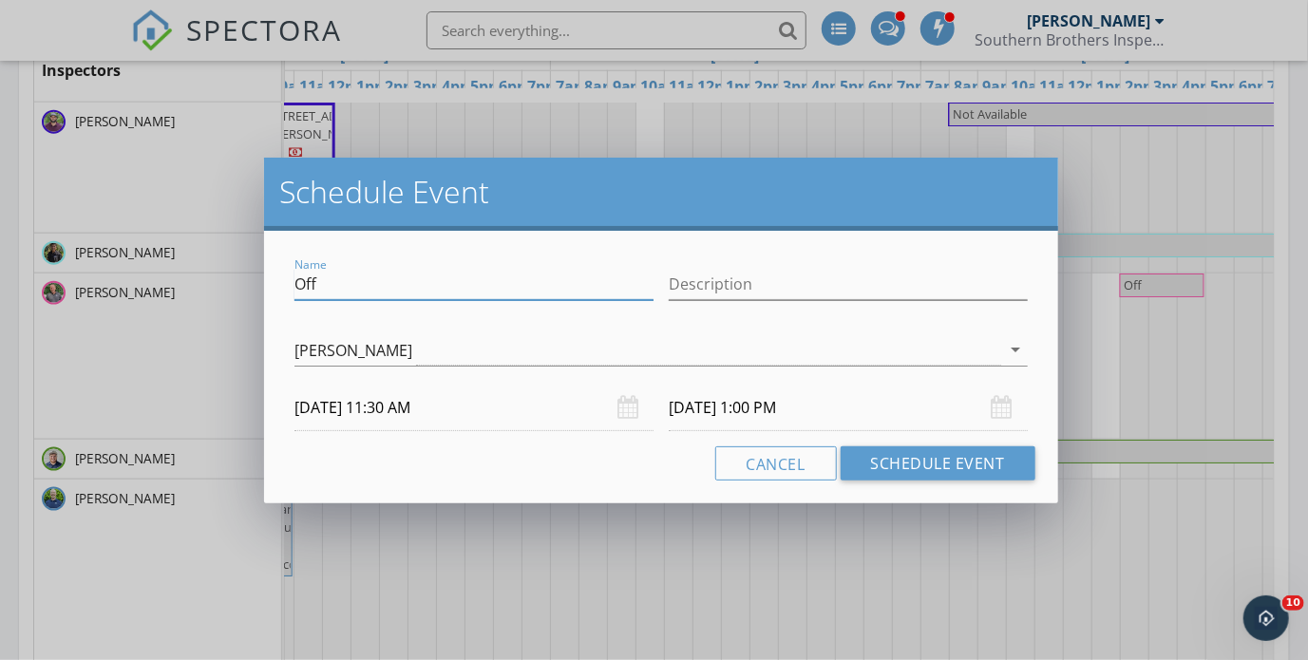
drag, startPoint x: 343, startPoint y: 287, endPoint x: 185, endPoint y: 296, distance: 158.0
click at [198, 292] on div "Schedule Event Name Off Description check_box_outline_blank [PERSON_NAME] check…" at bounding box center [654, 330] width 1308 height 660
type input "Jaxtribe"
click at [957, 457] on button "Schedule Event" at bounding box center [938, 463] width 195 height 34
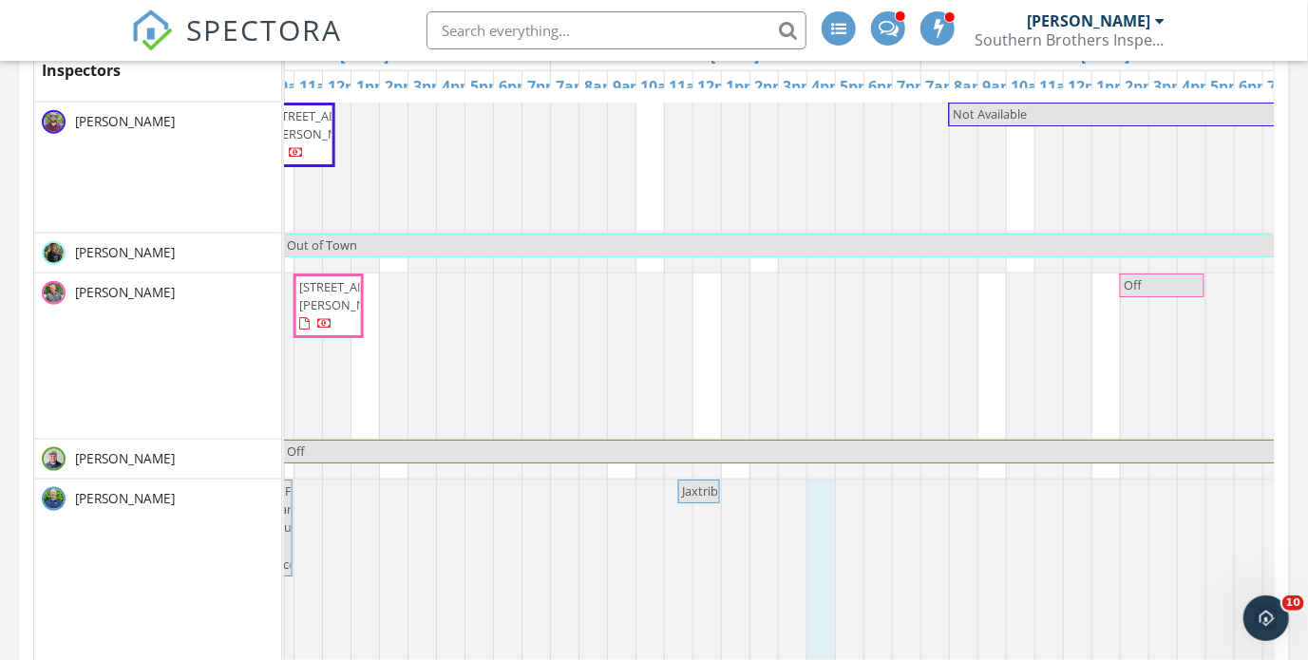
drag, startPoint x: 808, startPoint y: 503, endPoint x: 829, endPoint y: 500, distance: 21.1
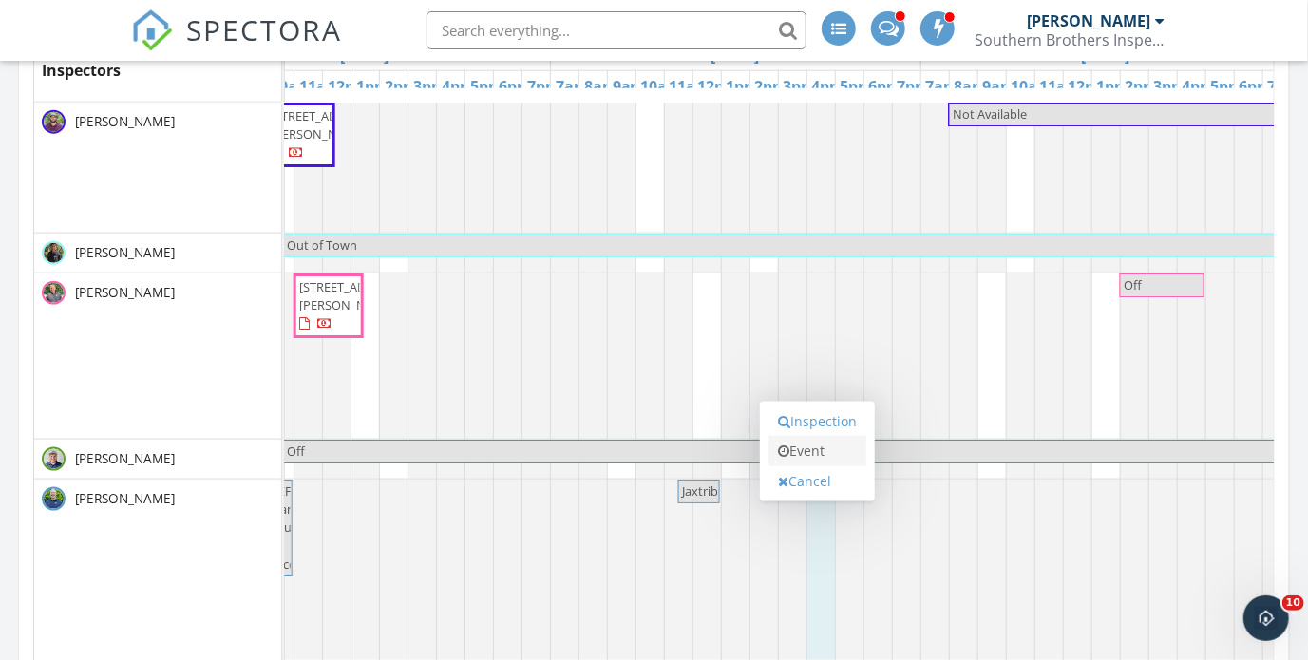
click at [823, 446] on link "Event" at bounding box center [818, 451] width 98 height 30
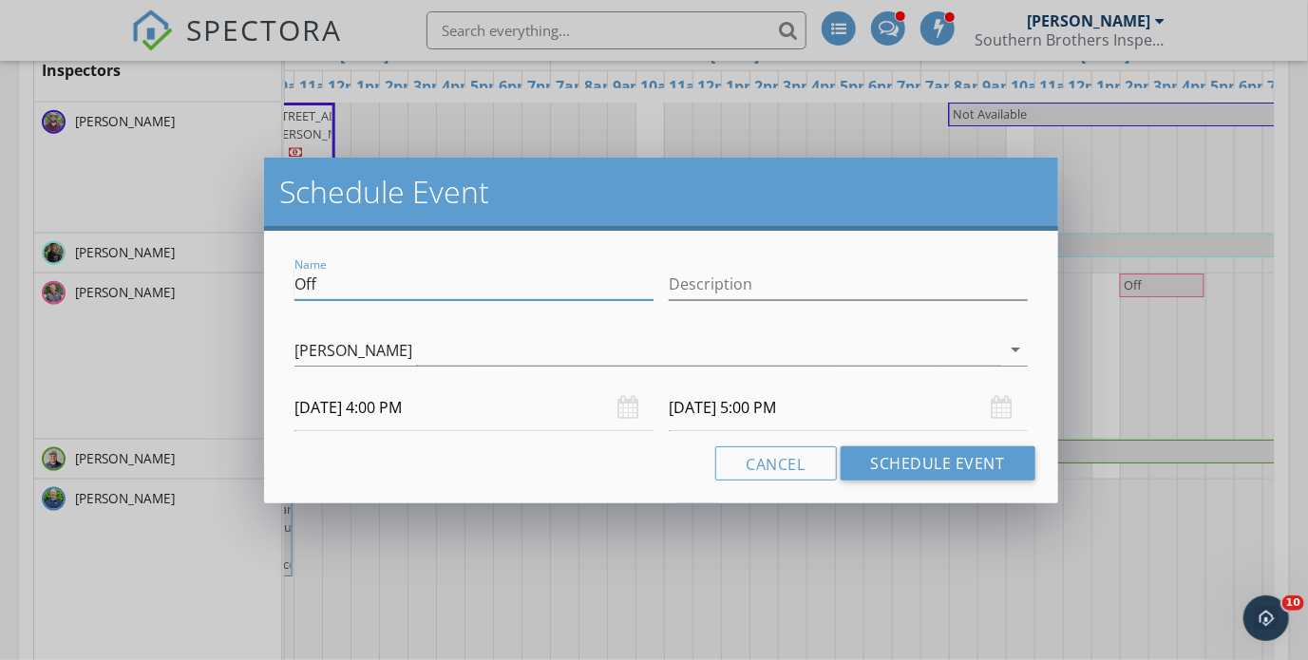
drag, startPoint x: 374, startPoint y: 278, endPoint x: 242, endPoint y: 299, distance: 133.7
click at [243, 299] on div "Schedule Event Name Off Description [PERSON_NAME] arrow_drop_down [DATE] 4:00 P…" at bounding box center [654, 330] width 1308 height 660
type input "NEFAR - HC"
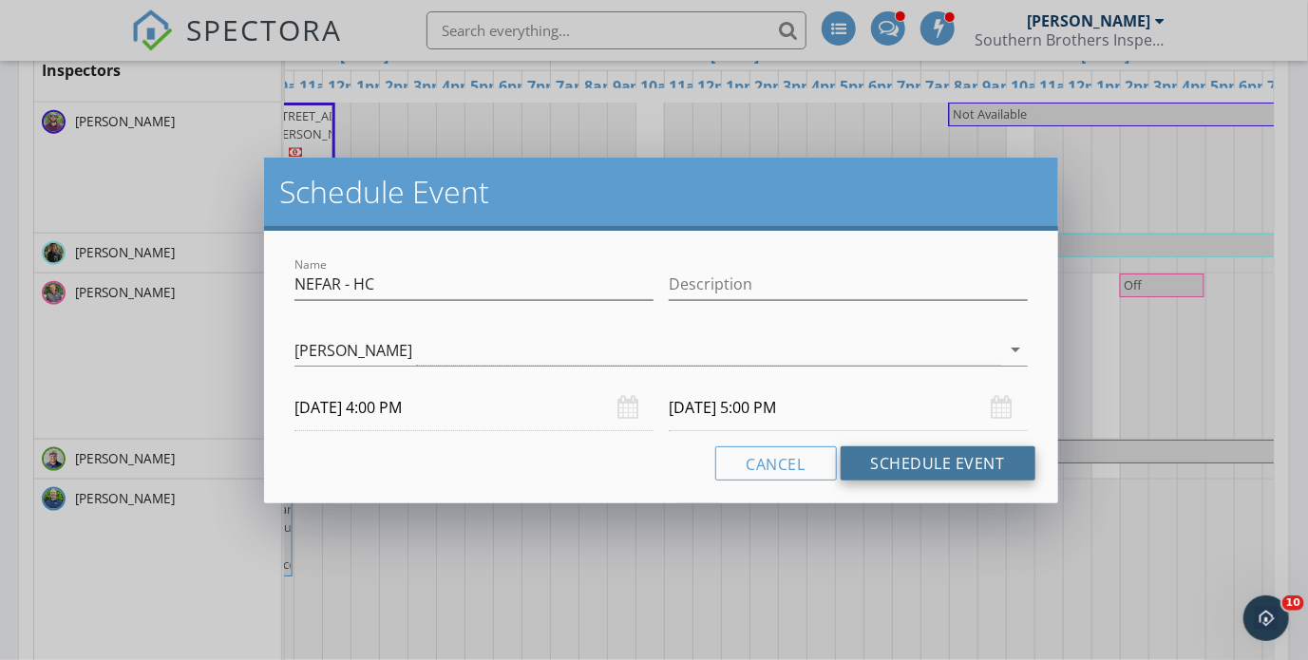
click at [912, 470] on button "Schedule Event" at bounding box center [938, 463] width 195 height 34
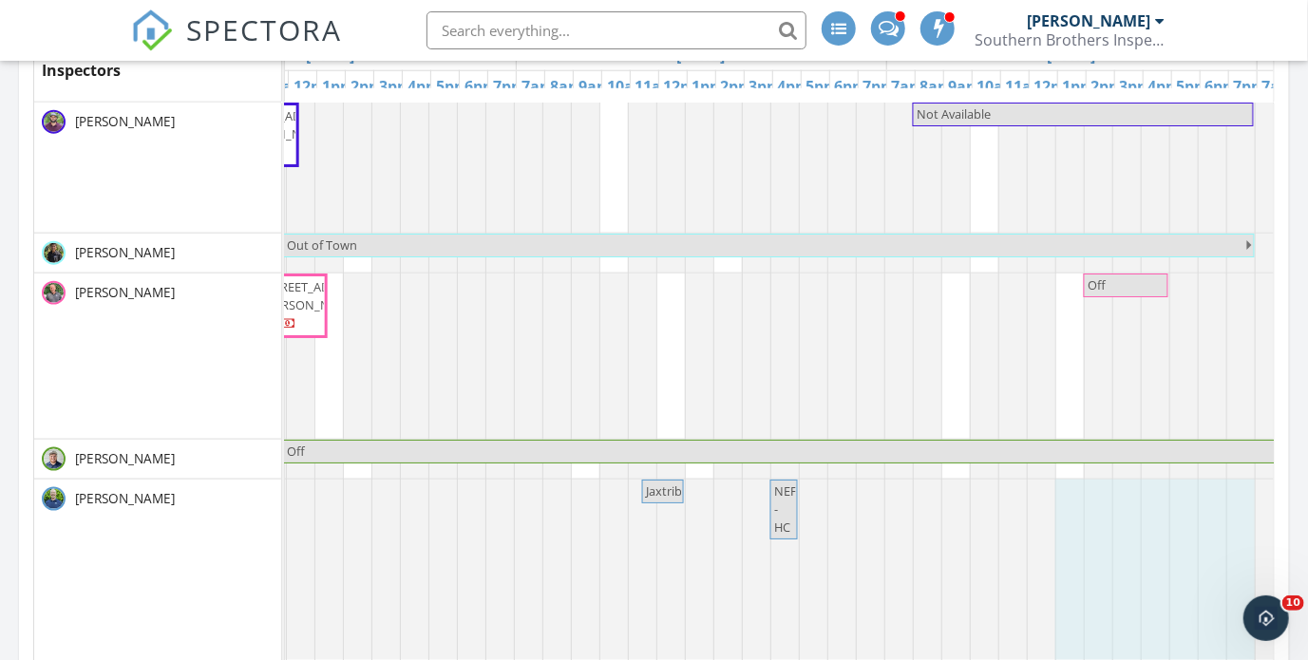
scroll to position [0, 1269]
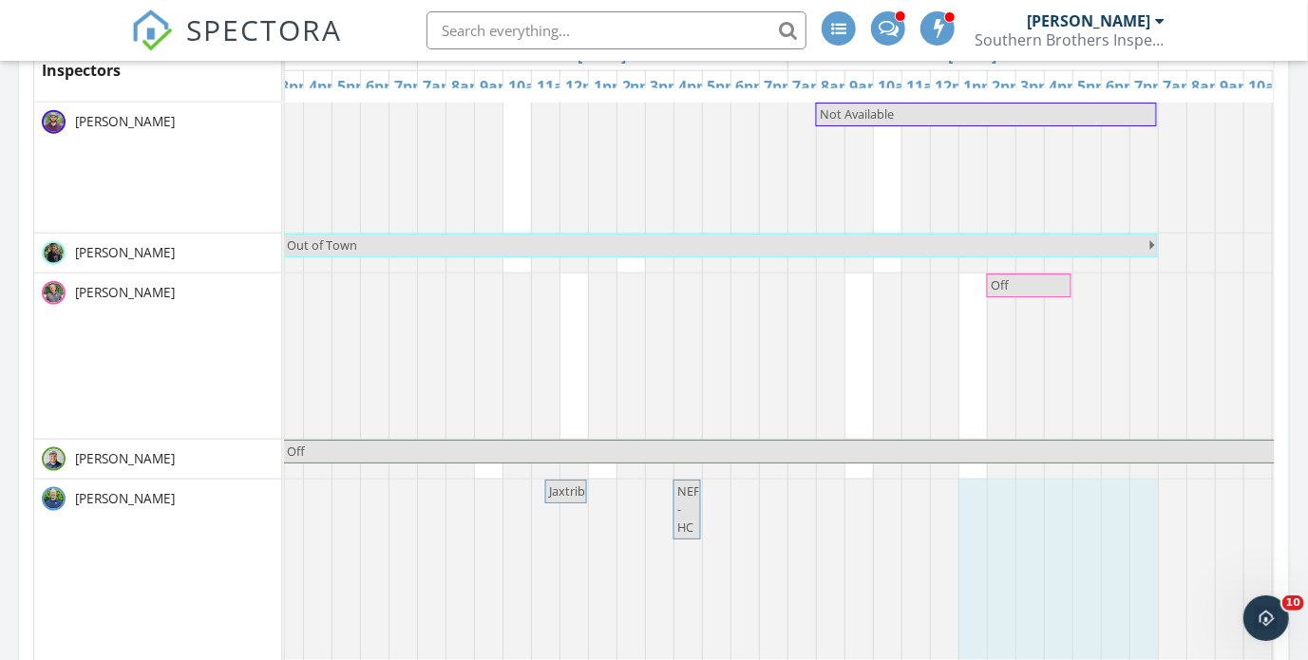
drag, startPoint x: 1095, startPoint y: 521, endPoint x: 1184, endPoint y: 522, distance: 88.4
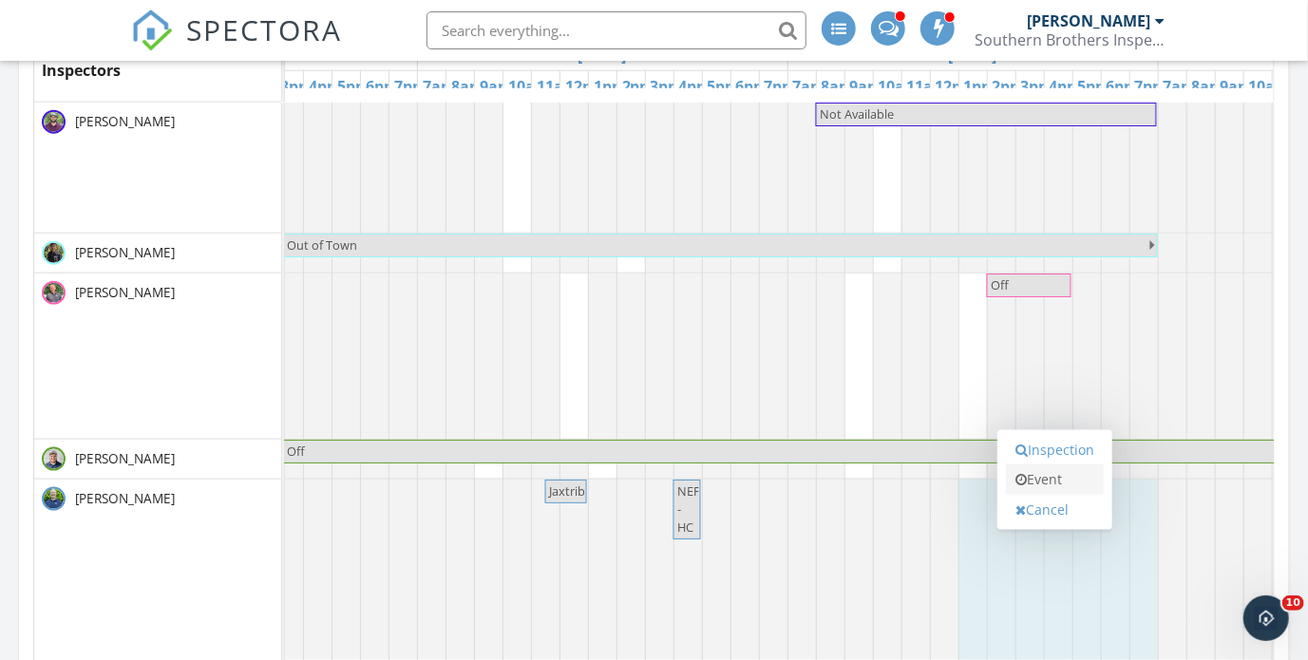
click at [1048, 473] on link "Event" at bounding box center [1055, 480] width 98 height 30
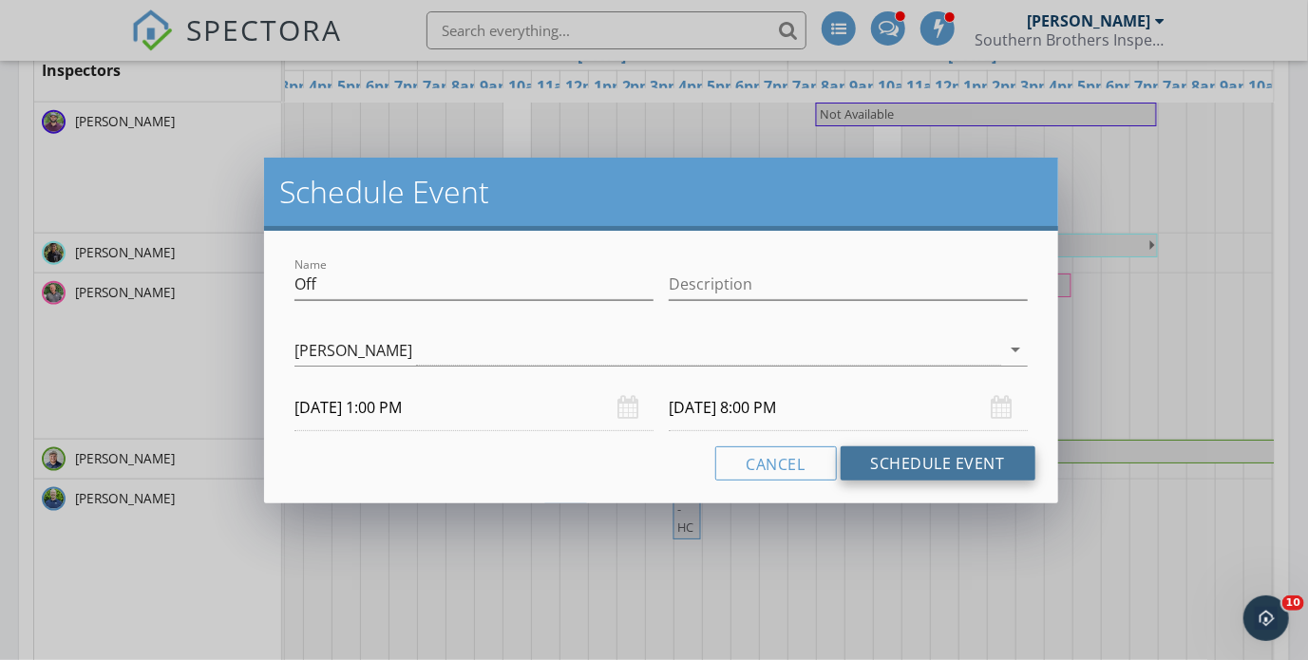
click at [899, 465] on button "Schedule Event" at bounding box center [938, 463] width 195 height 34
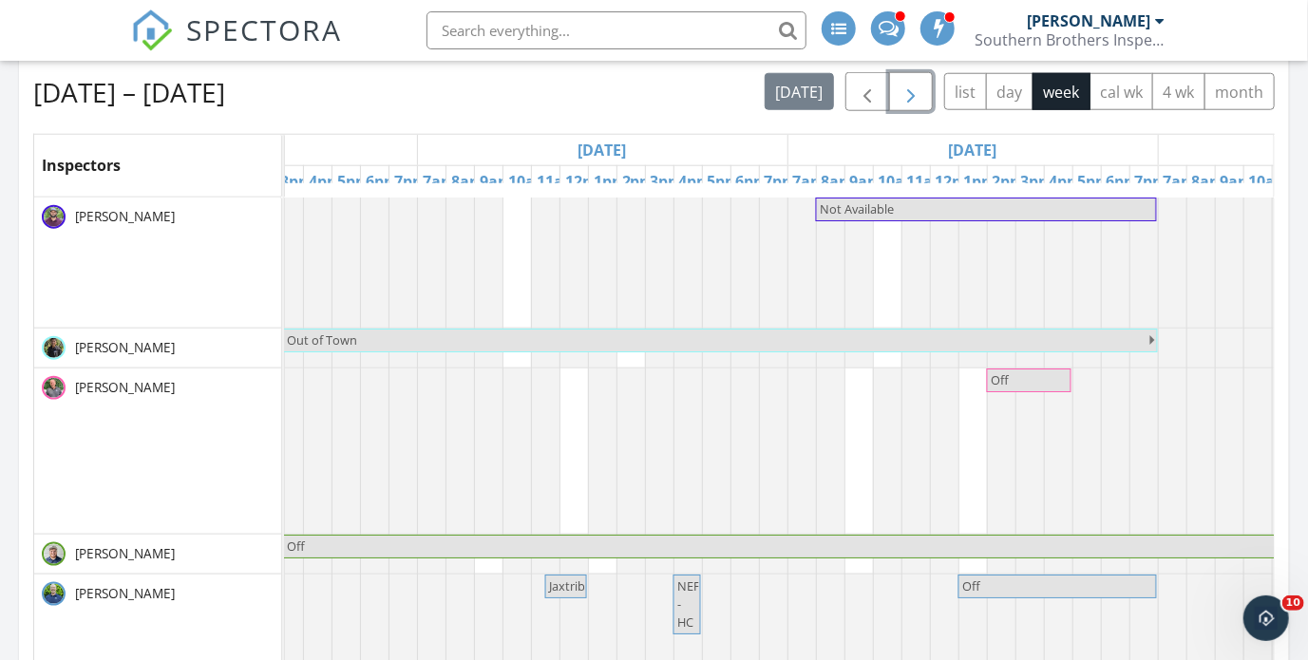
click at [916, 94] on span "button" at bounding box center [911, 92] width 23 height 23
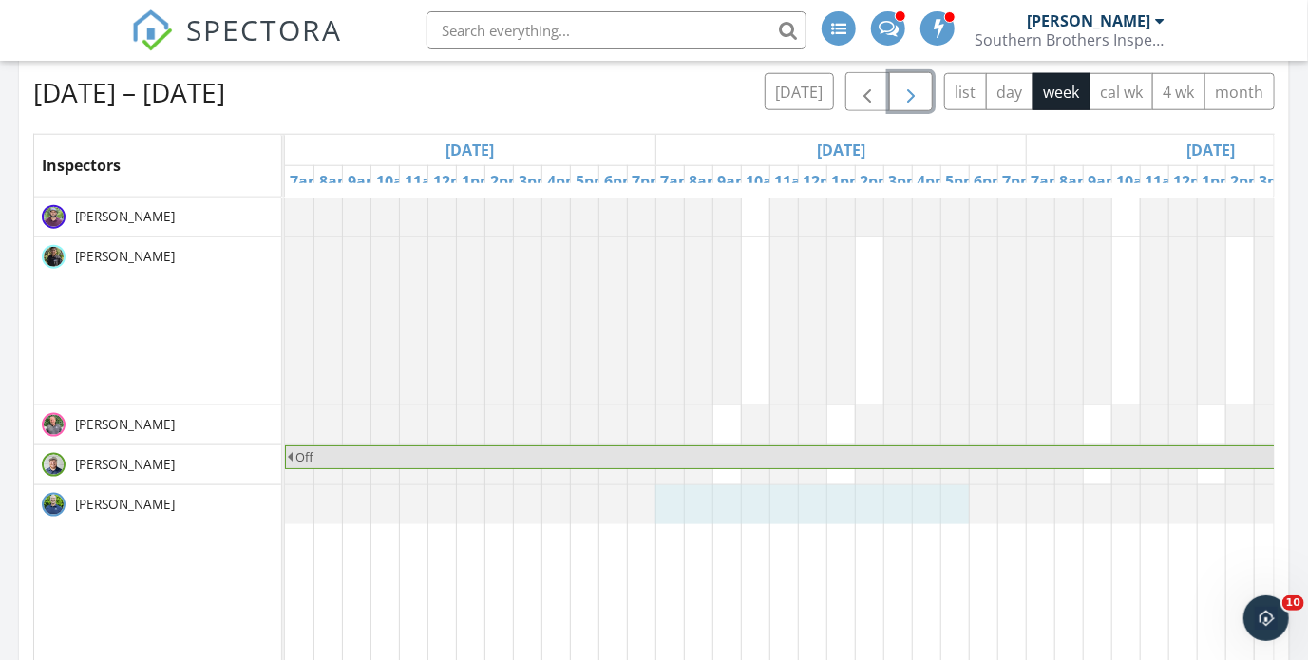
drag, startPoint x: 658, startPoint y: 503, endPoint x: 969, endPoint y: 493, distance: 310.8
click at [285, 494] on div at bounding box center [285, 504] width 0 height 39
click at [1005, 406] on div at bounding box center [969, 425] width 228 height 39
drag, startPoint x: 718, startPoint y: 507, endPoint x: 736, endPoint y: 504, distance: 18.3
click at [285, 504] on div at bounding box center [285, 504] width 0 height 39
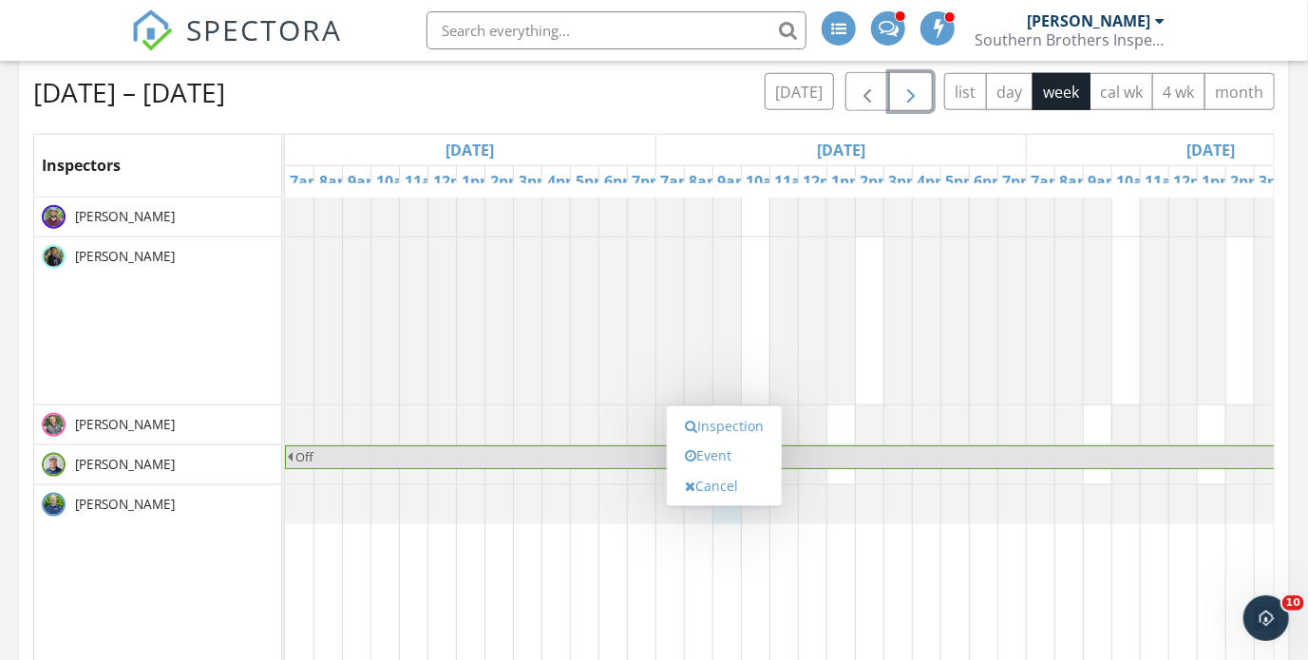
click at [285, 514] on div at bounding box center [285, 504] width 0 height 39
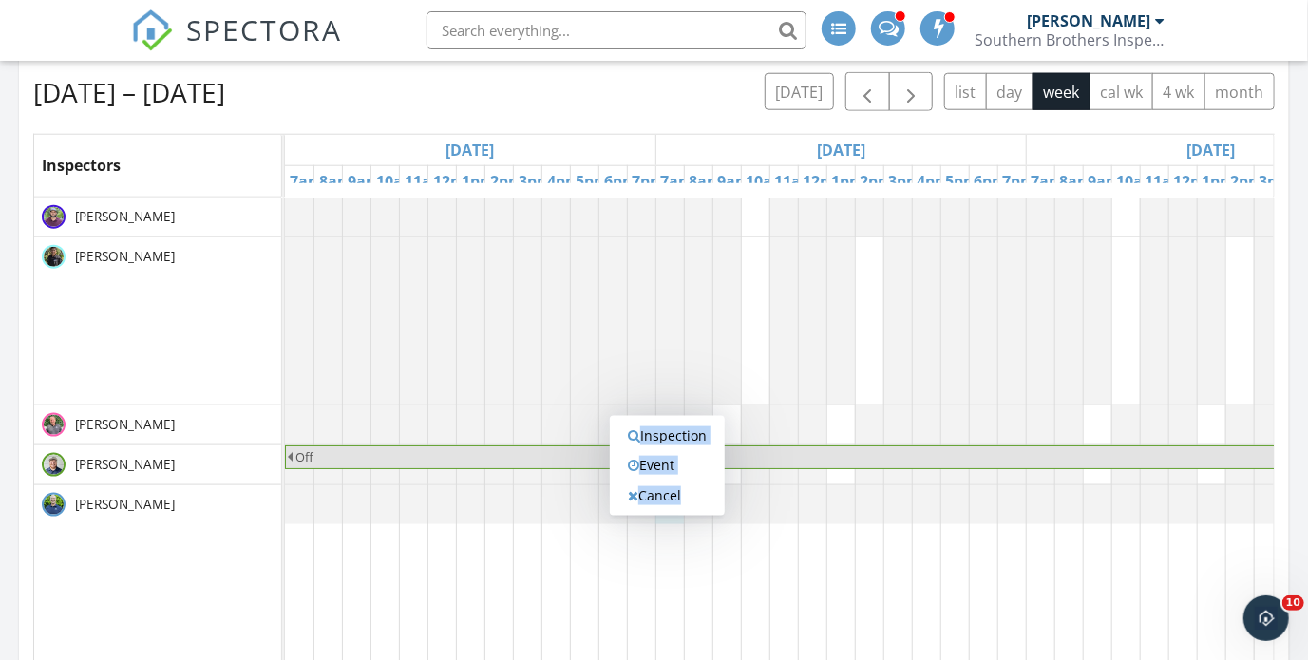
drag, startPoint x: 678, startPoint y: 512, endPoint x: 752, endPoint y: 506, distance: 74.3
click at [752, 506] on body "SPECTORA [PERSON_NAME] Southern Brothers Inspections Role: Inspector Change Rol…" at bounding box center [654, 491] width 1308 height 2692
click at [285, 506] on div at bounding box center [285, 504] width 0 height 39
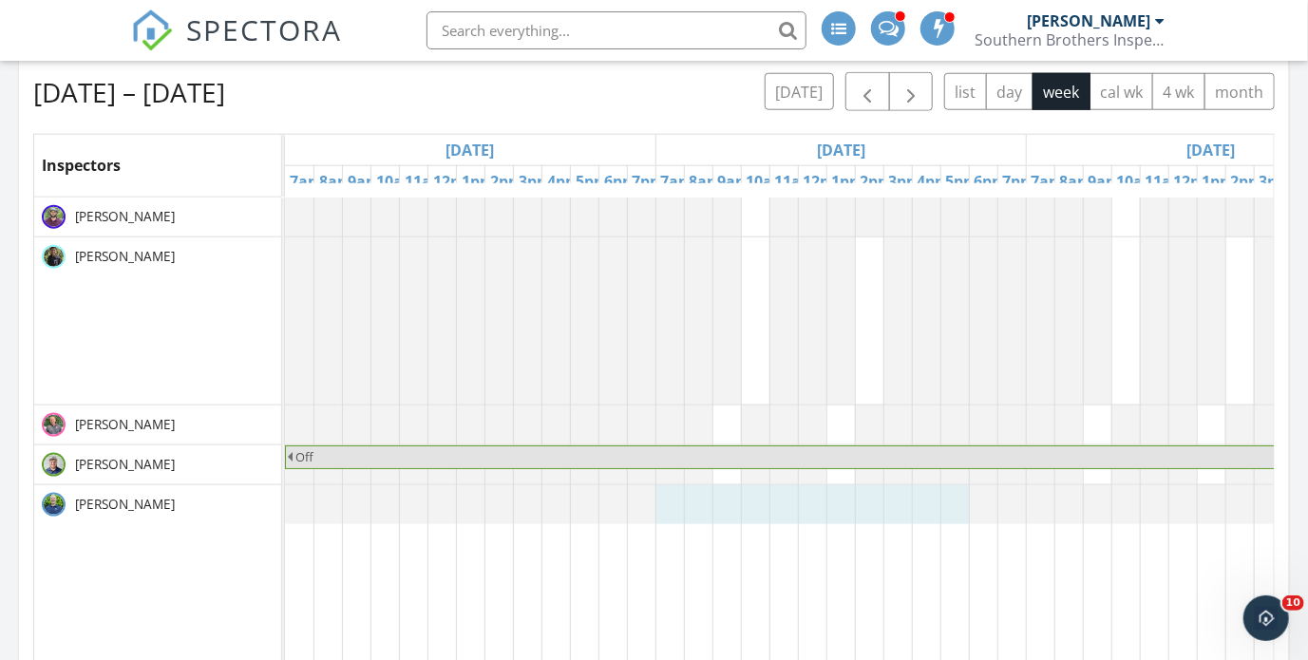
drag, startPoint x: 665, startPoint y: 506, endPoint x: 954, endPoint y: 494, distance: 289.1
click at [285, 494] on div at bounding box center [285, 504] width 0 height 39
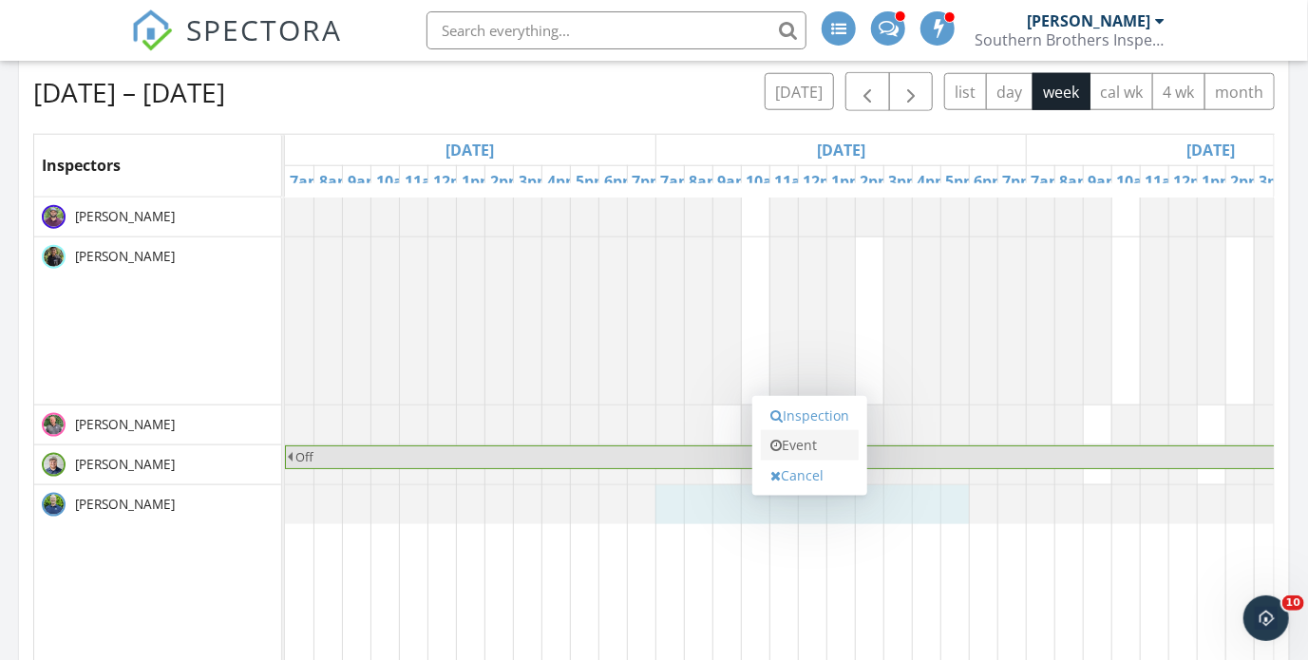
click at [806, 448] on link "Event" at bounding box center [810, 445] width 98 height 30
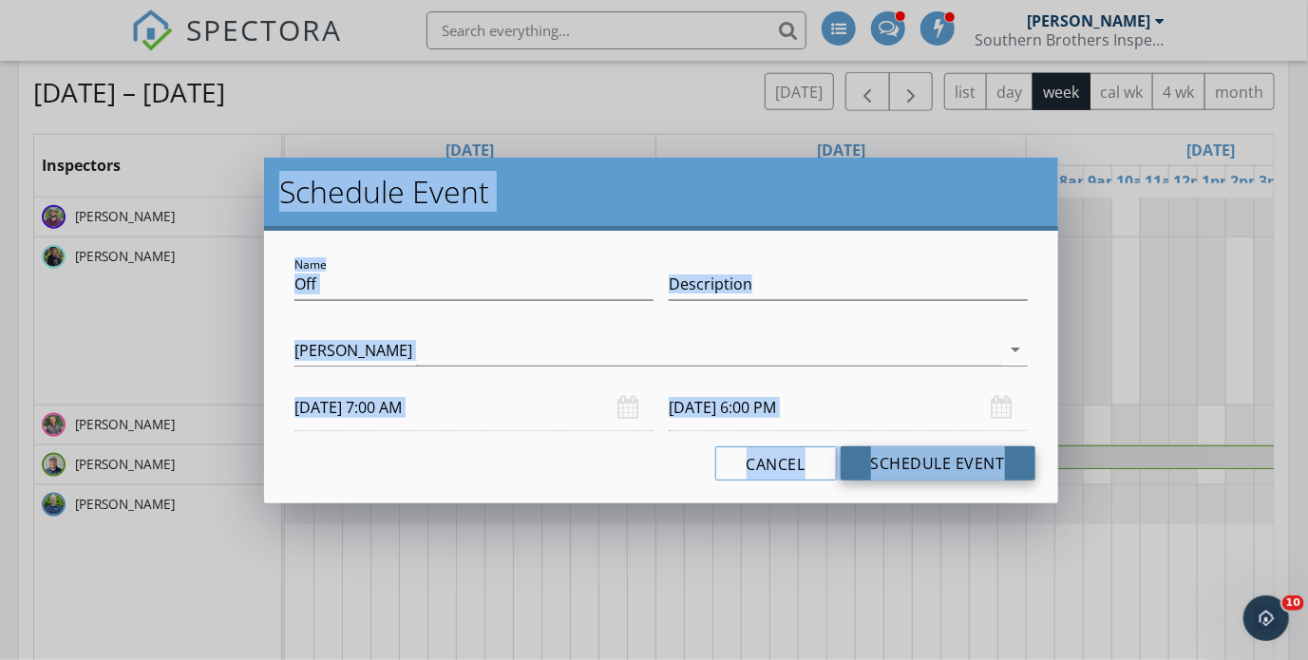
click at [946, 462] on button "Schedule Event" at bounding box center [938, 463] width 195 height 34
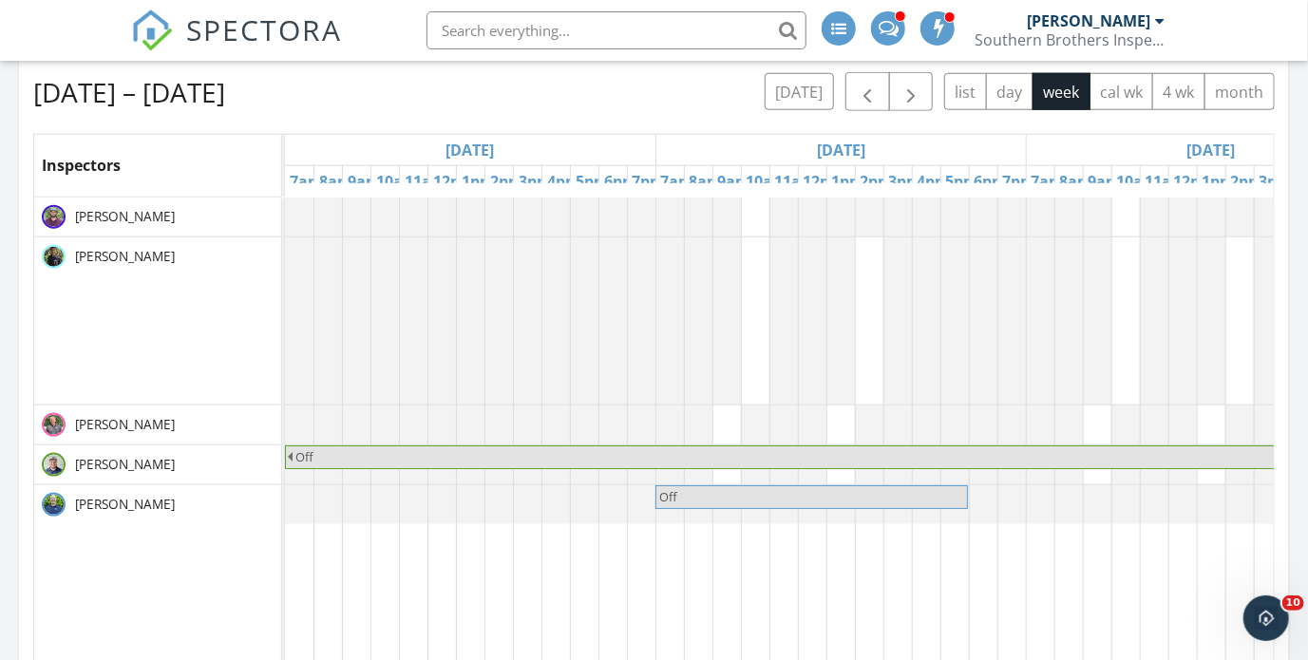
click at [878, 546] on td at bounding box center [869, 553] width 28 height 710
click at [285, 351] on div at bounding box center [285, 320] width 0 height 167
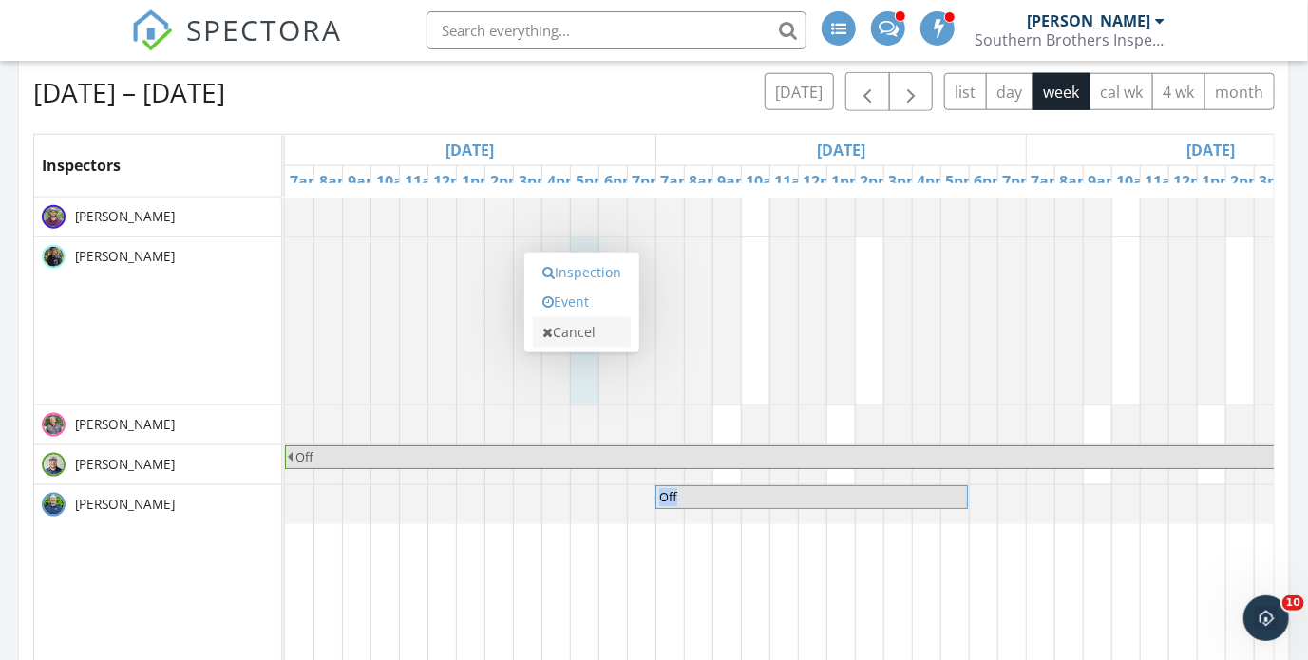
click at [562, 333] on link "Cancel" at bounding box center [582, 332] width 98 height 30
